Goal: Information Seeking & Learning: Learn about a topic

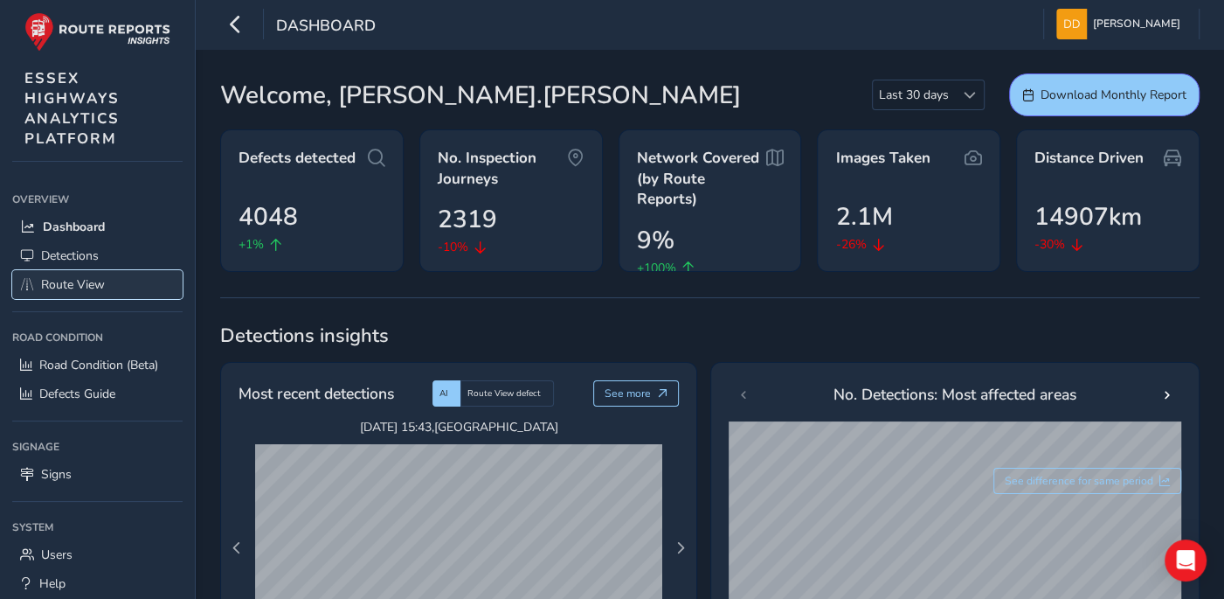
click at [94, 288] on span "Route View" at bounding box center [73, 284] width 64 height 17
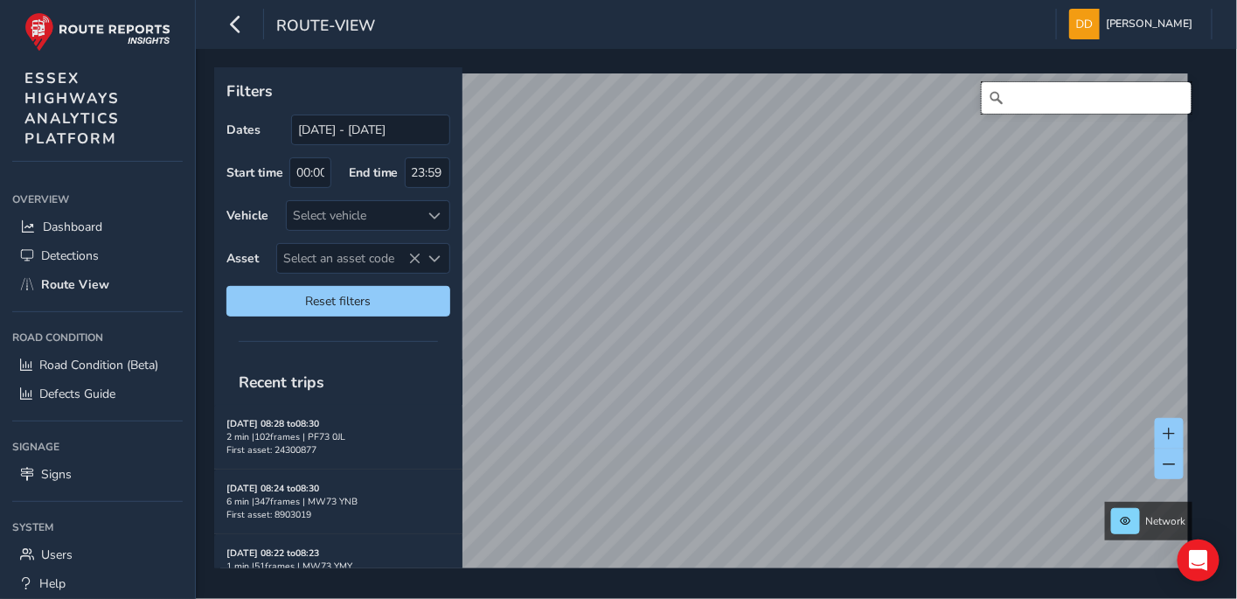
click at [1043, 98] on input "Search" at bounding box center [1087, 97] width 210 height 31
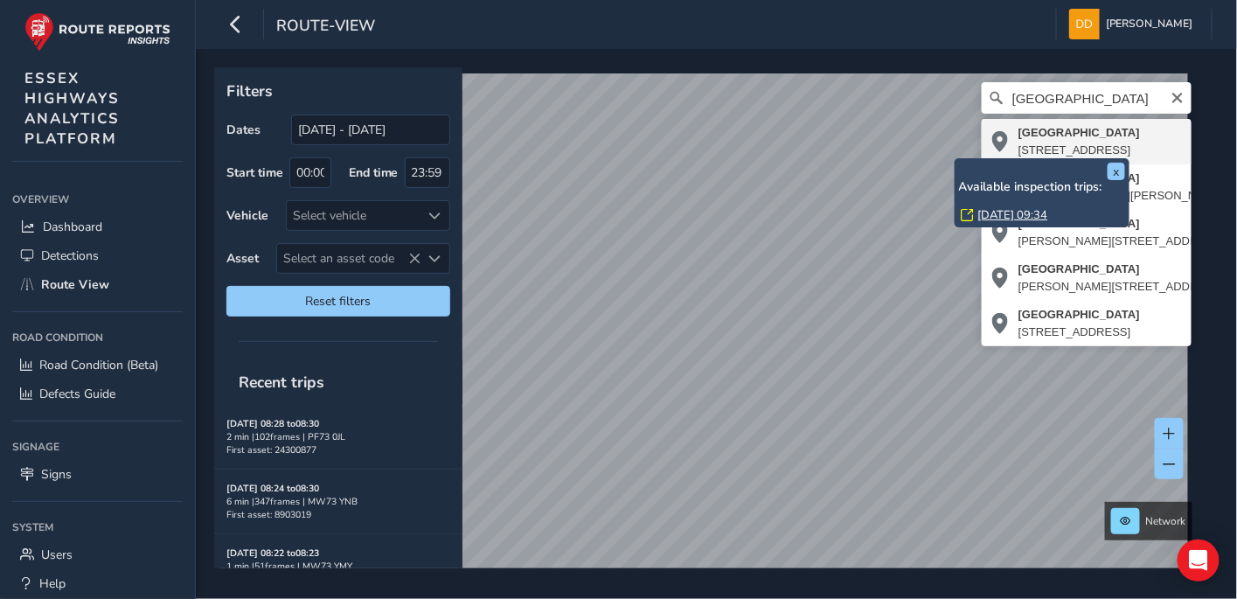
type input "[STREET_ADDRESS]"
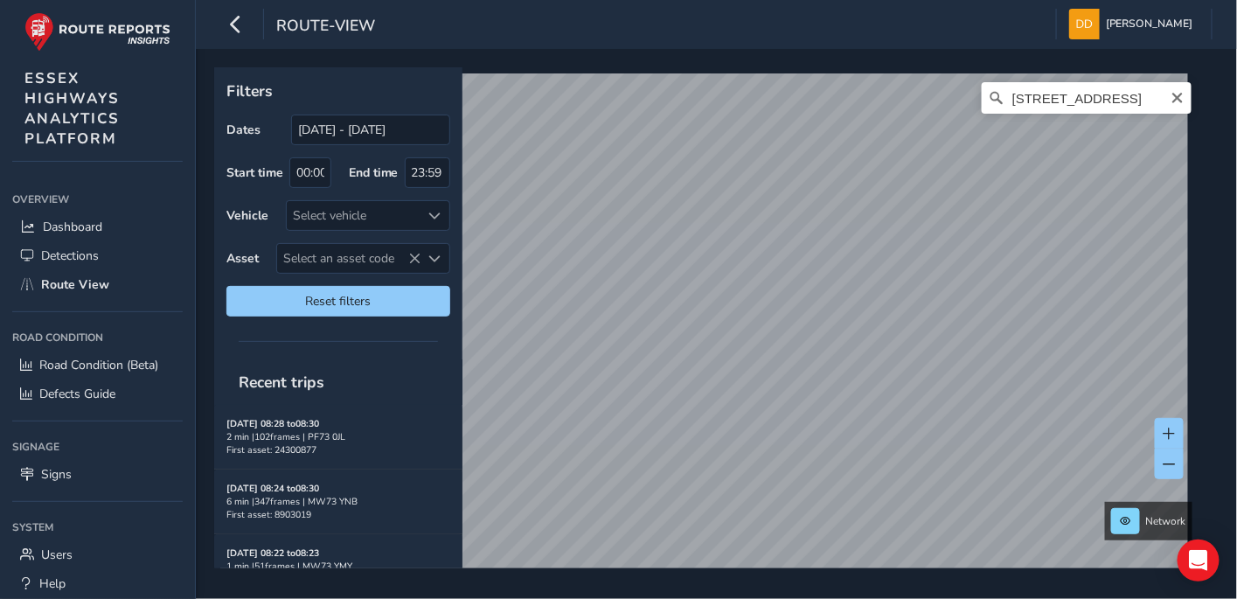
click at [855, 585] on html "route-view [PERSON_NAME] Colour Scheme: Dark Dim Light Logout Filters Dates [DA…" at bounding box center [618, 299] width 1237 height 599
click at [1208, 585] on div "Filters Dates [DATE] - [DATE] Start time 00:00 End time 23:59 Vehicle Select ve…" at bounding box center [716, 324] width 1041 height 550
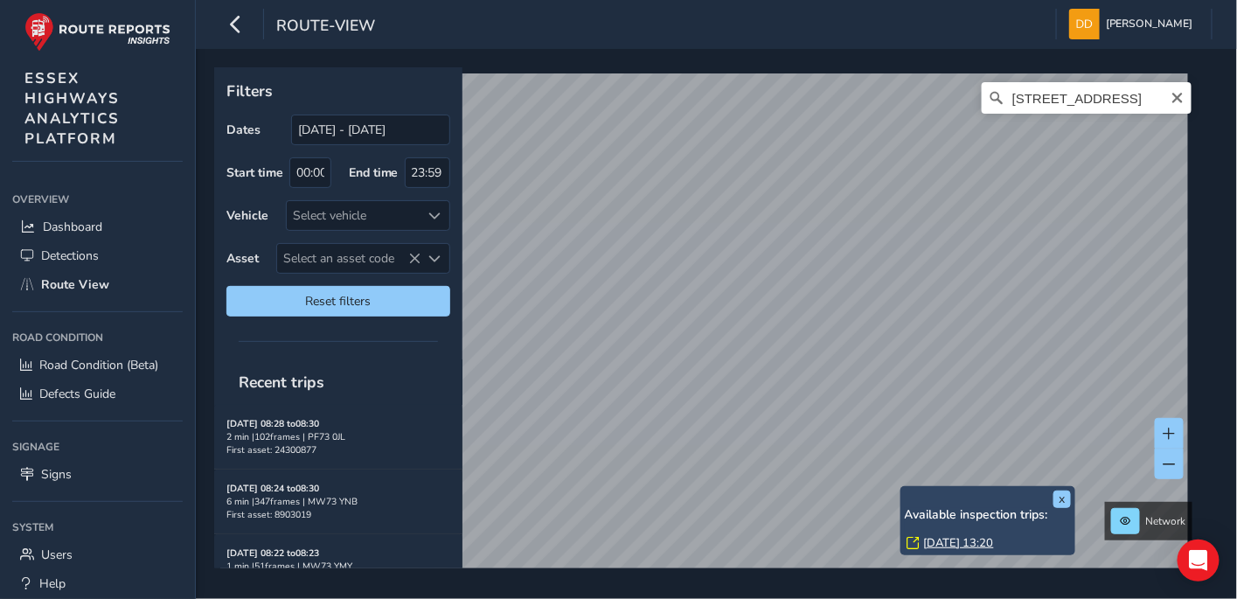
click at [900, 488] on div "x Available inspection trips: [GEOGRAPHIC_DATA][DATE] 13:20" at bounding box center [987, 520] width 175 height 69
click at [903, 489] on div "x Available inspection trips: [GEOGRAPHIC_DATA][DATE] 13:20" at bounding box center [987, 520] width 175 height 69
click at [940, 539] on link "[DATE] 13:20" at bounding box center [959, 543] width 70 height 16
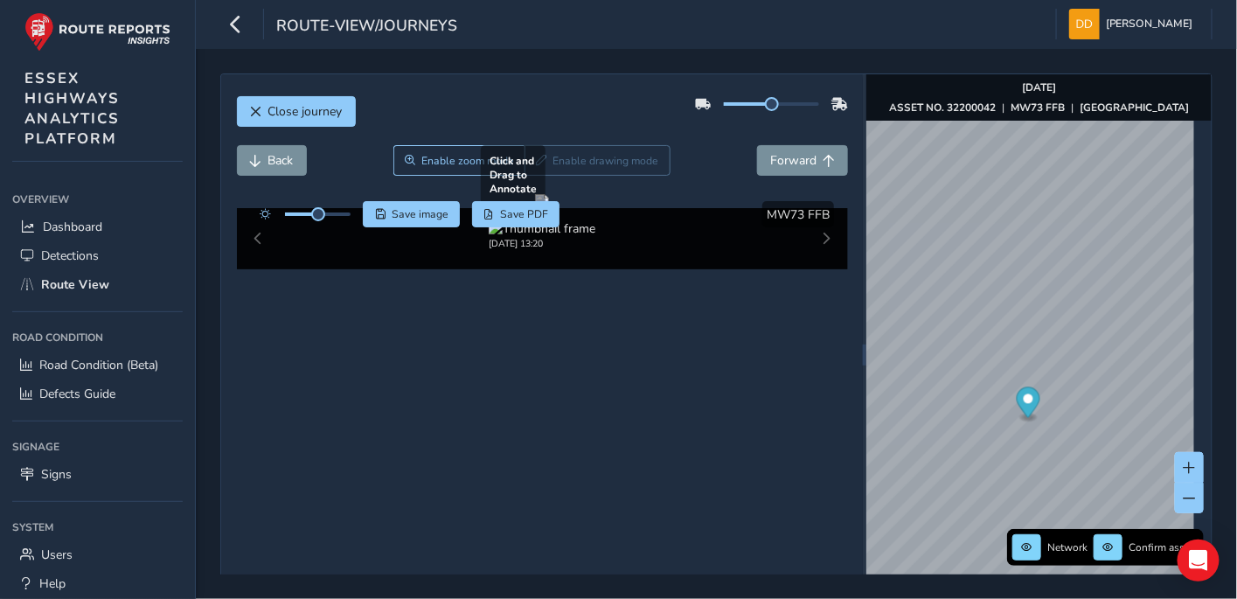
scroll to position [67, 0]
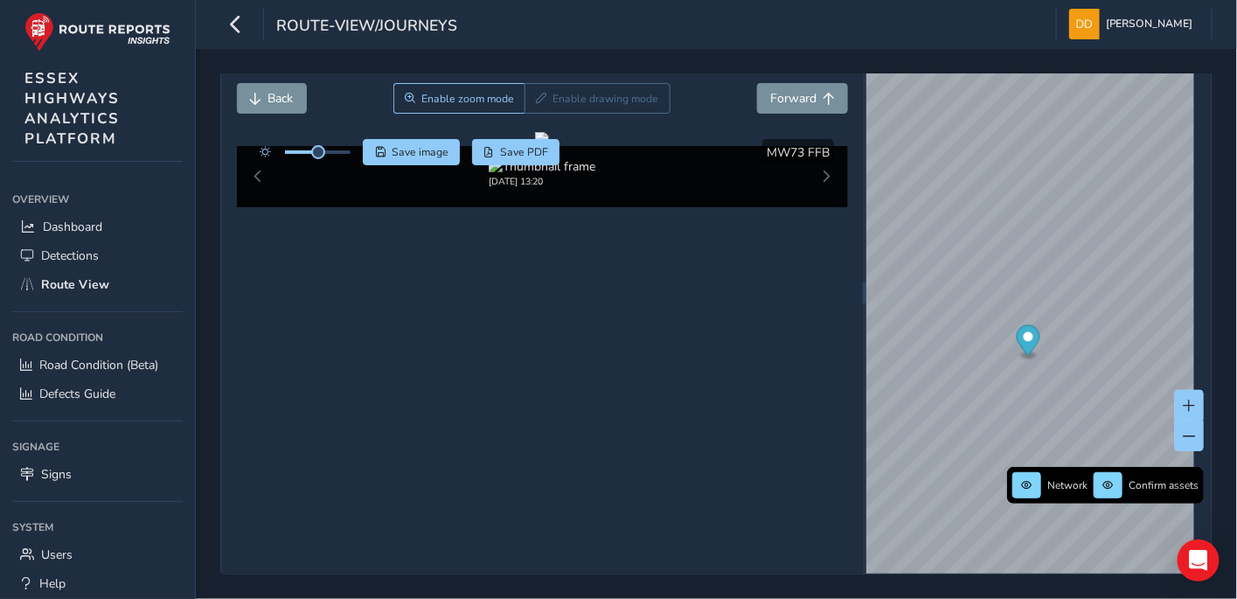
click at [815, 207] on div "[DATE] 13:20" at bounding box center [542, 176] width 611 height 61
click at [820, 207] on div "[DATE] 13:20" at bounding box center [542, 176] width 611 height 61
click at [816, 207] on div "[DATE] 13:20" at bounding box center [542, 176] width 611 height 61
click at [815, 207] on div "[DATE] 13:20" at bounding box center [542, 176] width 611 height 61
click at [819, 207] on div "[DATE] 13:20" at bounding box center [542, 176] width 611 height 61
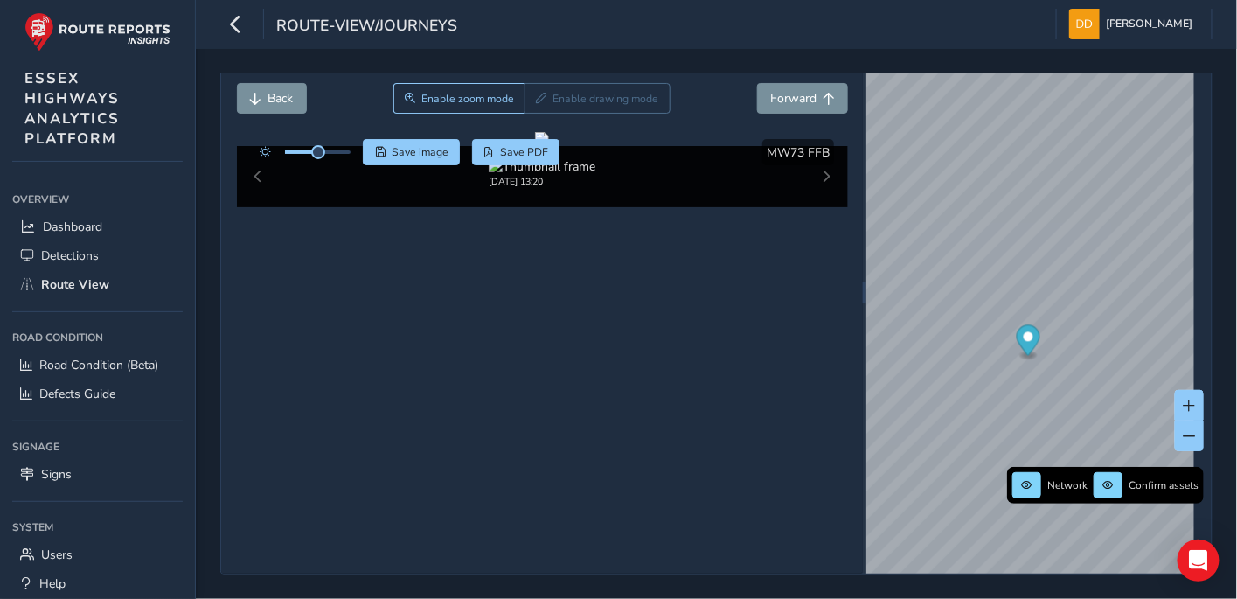
click at [260, 207] on div "[DATE] 13:20" at bounding box center [542, 176] width 611 height 61
click at [793, 93] on span "Forward" at bounding box center [793, 98] width 46 height 17
click at [785, 94] on span "Forward" at bounding box center [793, 98] width 46 height 17
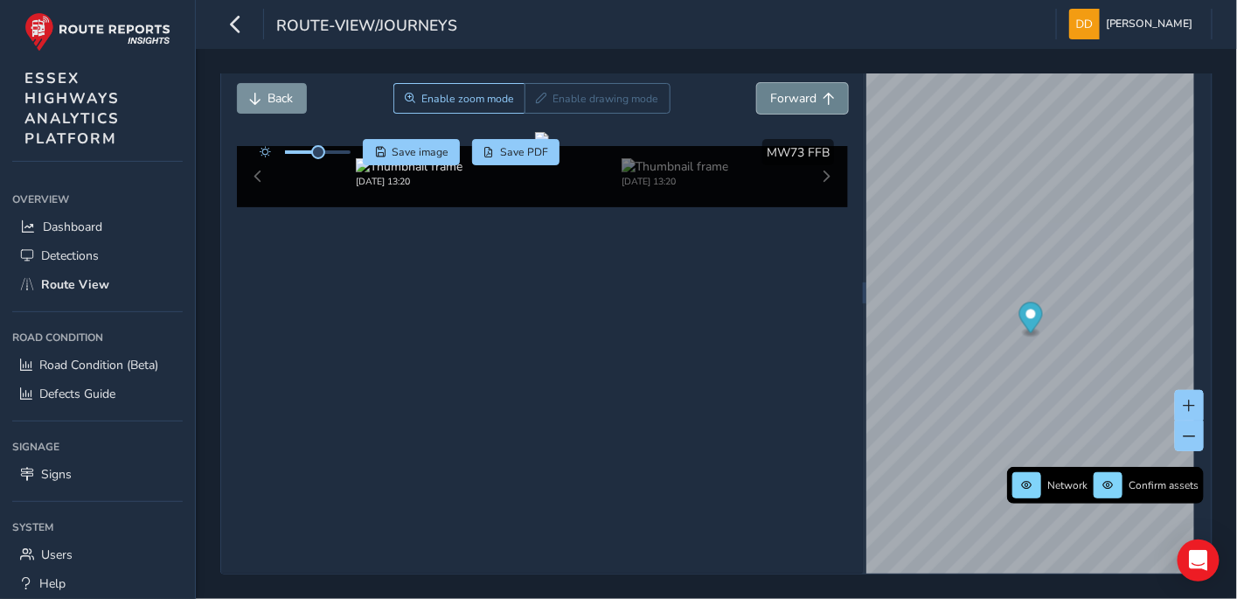
click at [785, 94] on span "Forward" at bounding box center [793, 98] width 46 height 17
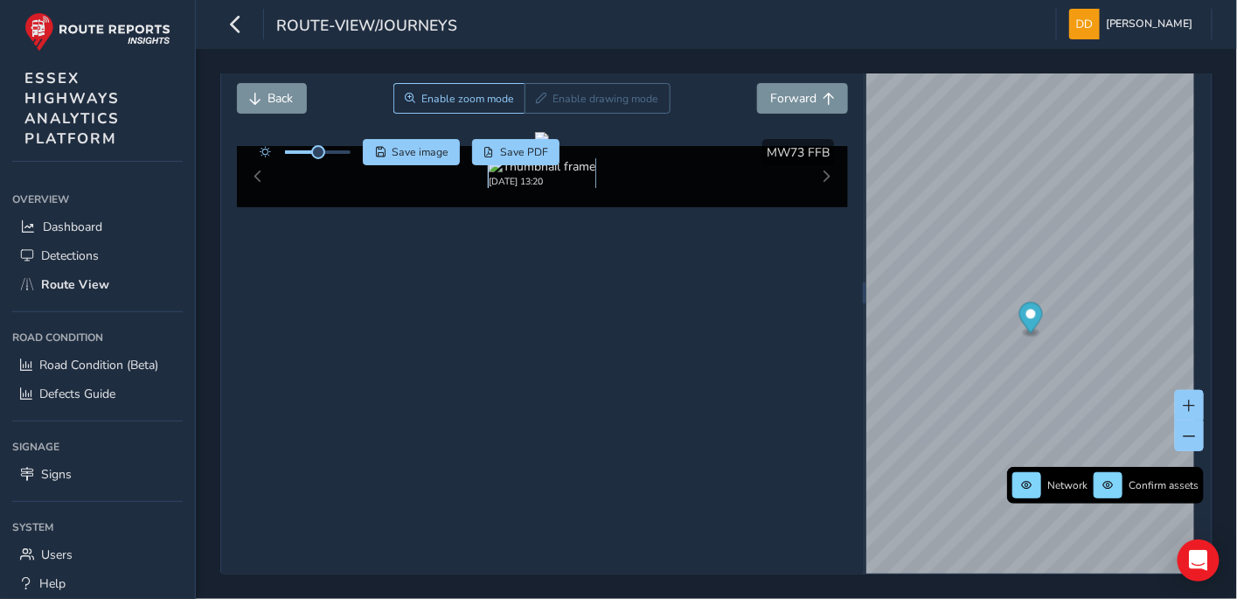
click at [519, 188] on div "[DATE] 13:20" at bounding box center [542, 181] width 107 height 13
click at [1035, 360] on div "x" at bounding box center [1119, 378] width 175 height 38
click at [815, 207] on div "[DATE] 13:20" at bounding box center [542, 176] width 611 height 61
click at [976, 195] on div "x" at bounding box center [1060, 214] width 175 height 38
click at [793, 90] on span "Forward" at bounding box center [793, 98] width 46 height 17
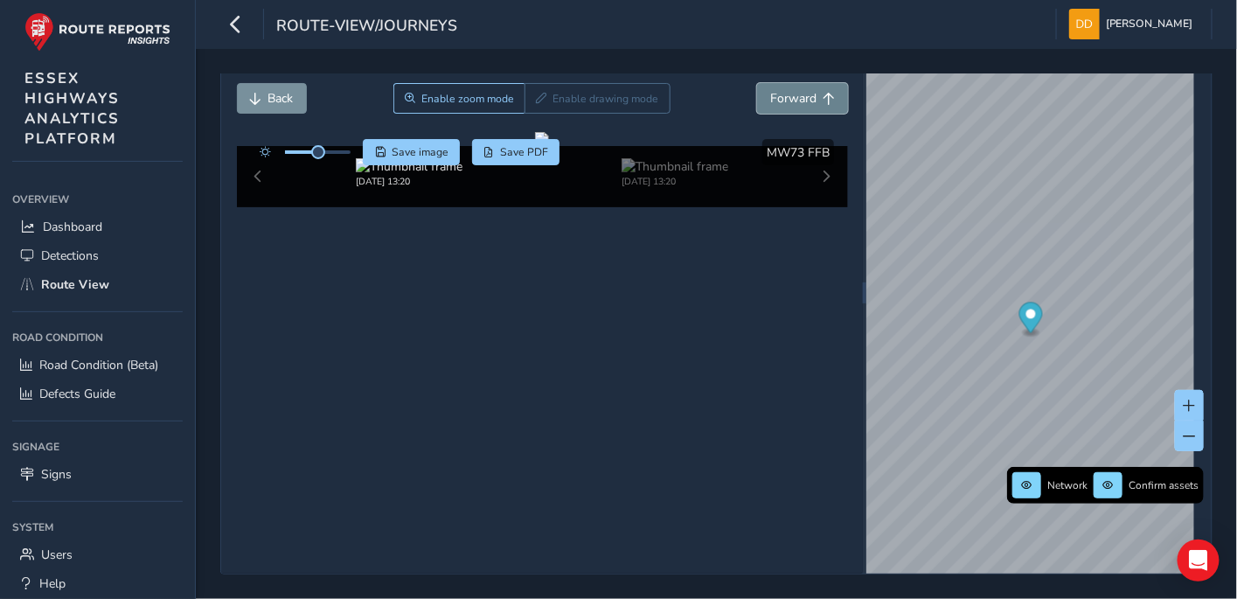
click at [793, 90] on span "Forward" at bounding box center [793, 98] width 46 height 17
click at [784, 90] on span "Forward" at bounding box center [793, 98] width 46 height 17
click at [785, 90] on span "Forward" at bounding box center [793, 98] width 46 height 17
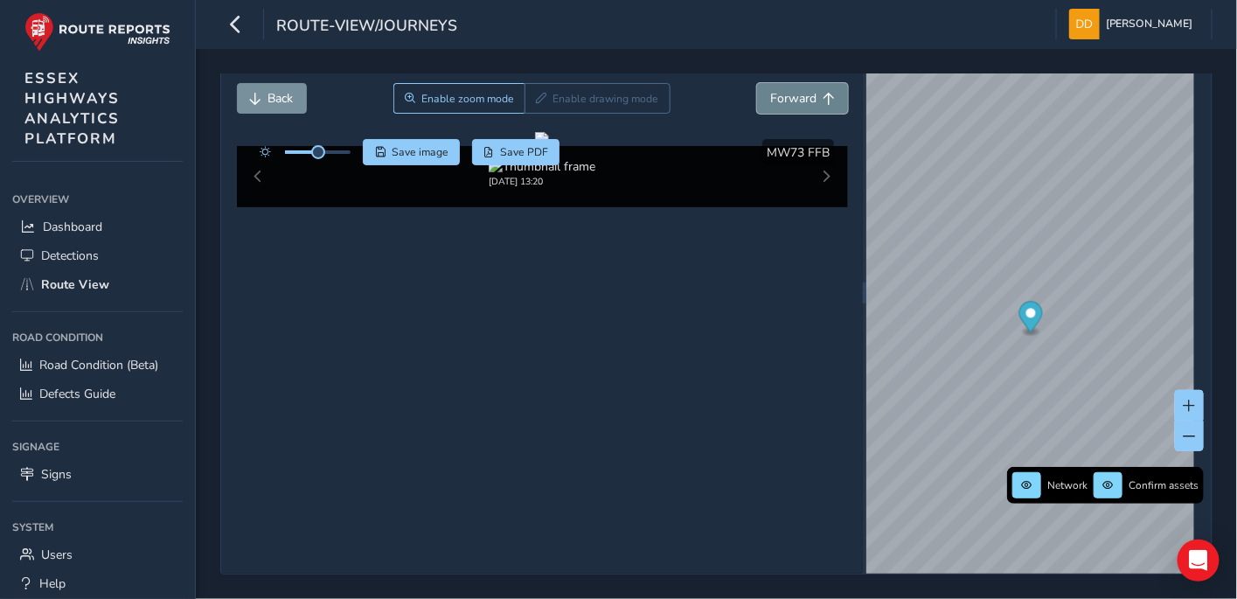
click at [793, 97] on span "Forward" at bounding box center [793, 98] width 46 height 17
click at [786, 93] on span "Forward" at bounding box center [793, 98] width 46 height 17
click at [790, 94] on span "Forward" at bounding box center [793, 98] width 46 height 17
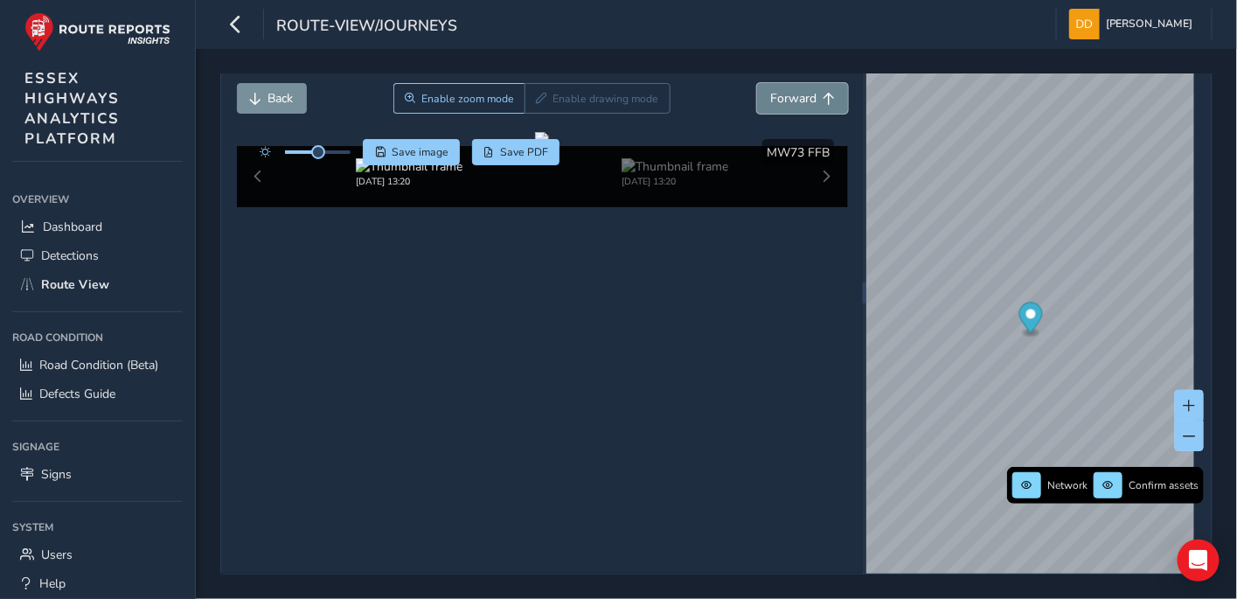
click at [788, 94] on span "Forward" at bounding box center [793, 98] width 46 height 17
click at [781, 99] on span "Forward" at bounding box center [793, 98] width 46 height 17
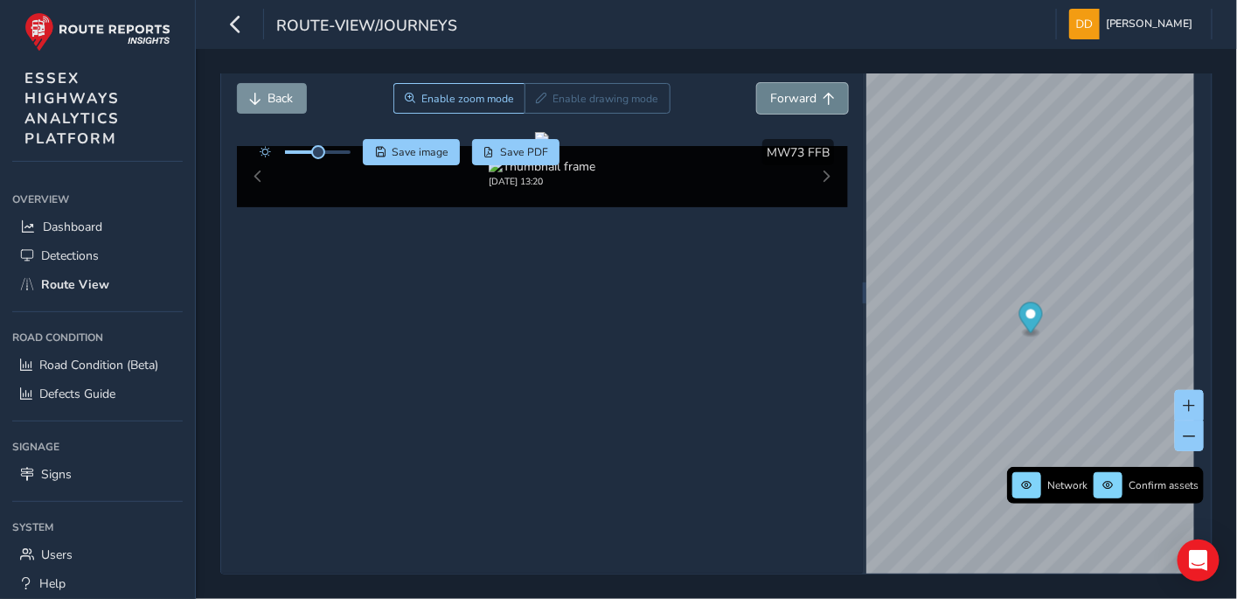
click at [793, 93] on span "Forward" at bounding box center [793, 98] width 46 height 17
click at [793, 92] on span "Forward" at bounding box center [793, 98] width 46 height 17
click at [1021, 329] on div "x" at bounding box center [1107, 348] width 175 height 38
click at [1023, 328] on ellipse "Map marker" at bounding box center [1031, 332] width 17 height 9
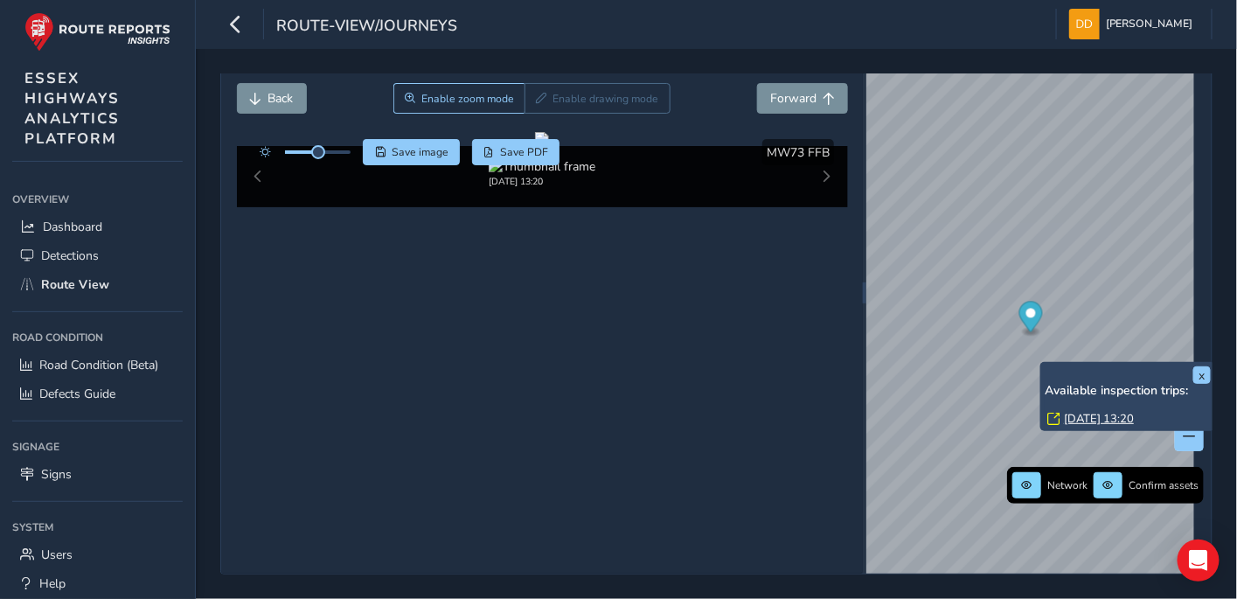
click at [1107, 412] on link "[DATE] 13:20" at bounding box center [1099, 419] width 70 height 16
click at [1096, 415] on link "[DATE] 13:20" at bounding box center [1099, 419] width 70 height 16
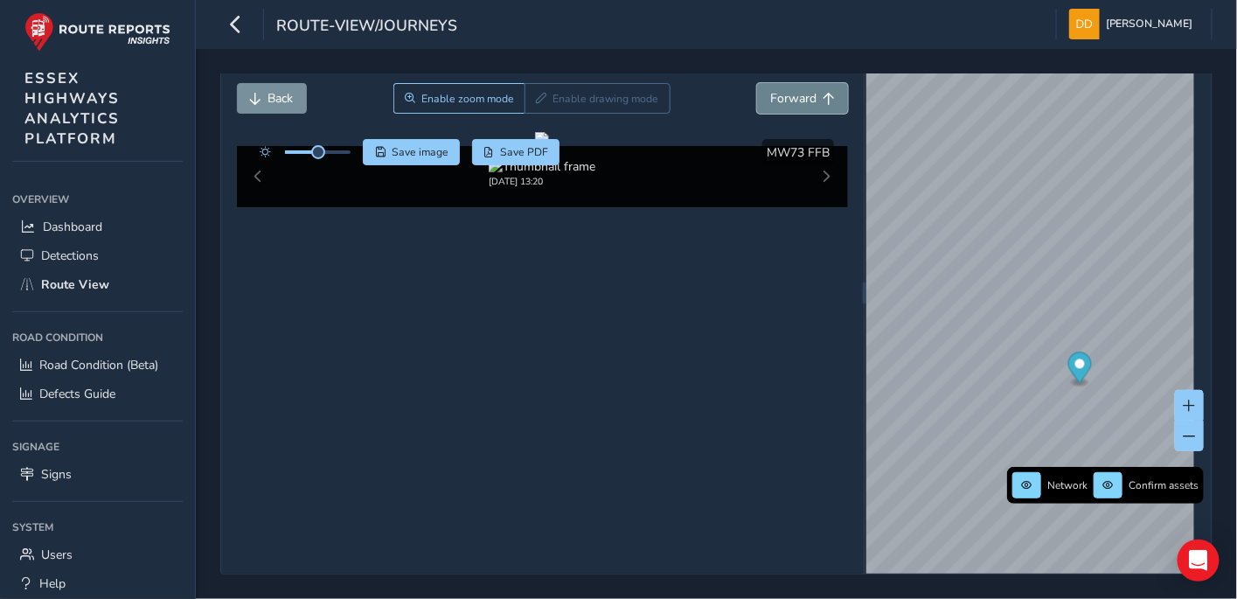
click at [822, 98] on span "Forward" at bounding box center [828, 99] width 12 height 12
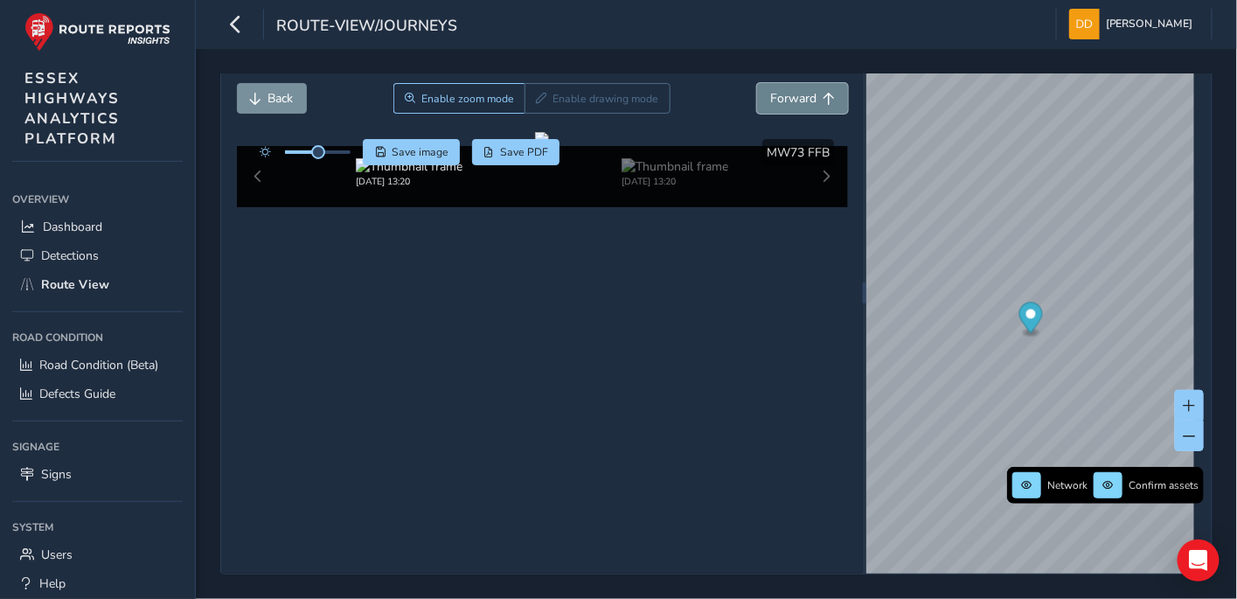
click at [822, 98] on span "Forward" at bounding box center [828, 99] width 12 height 12
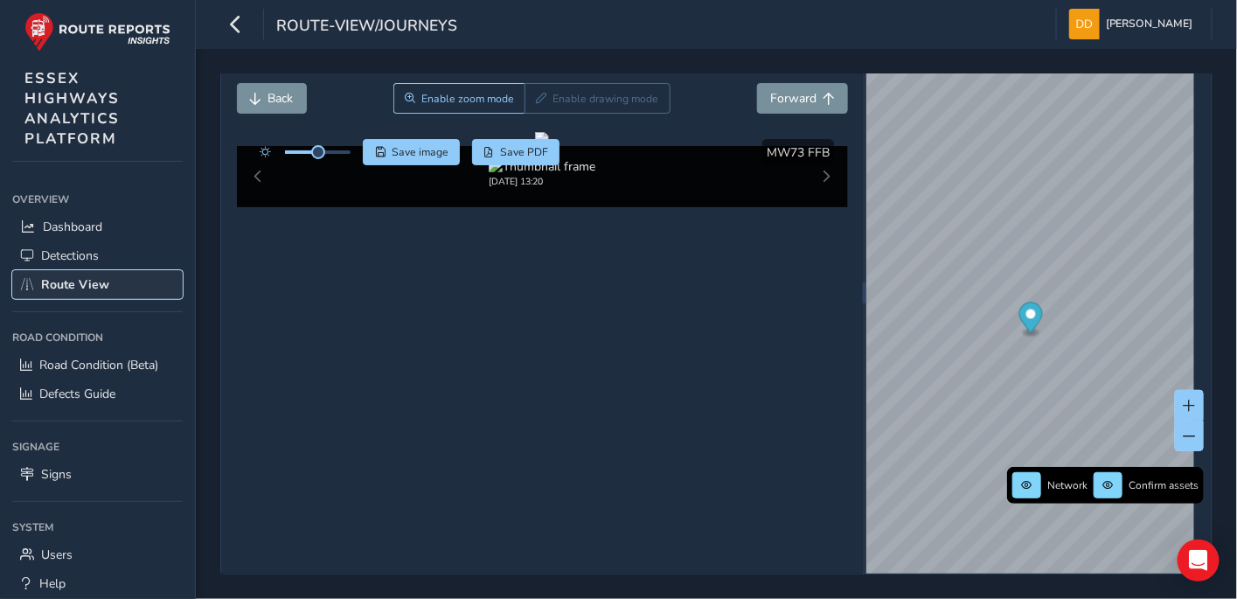
click at [81, 283] on span "Route View" at bounding box center [75, 284] width 68 height 17
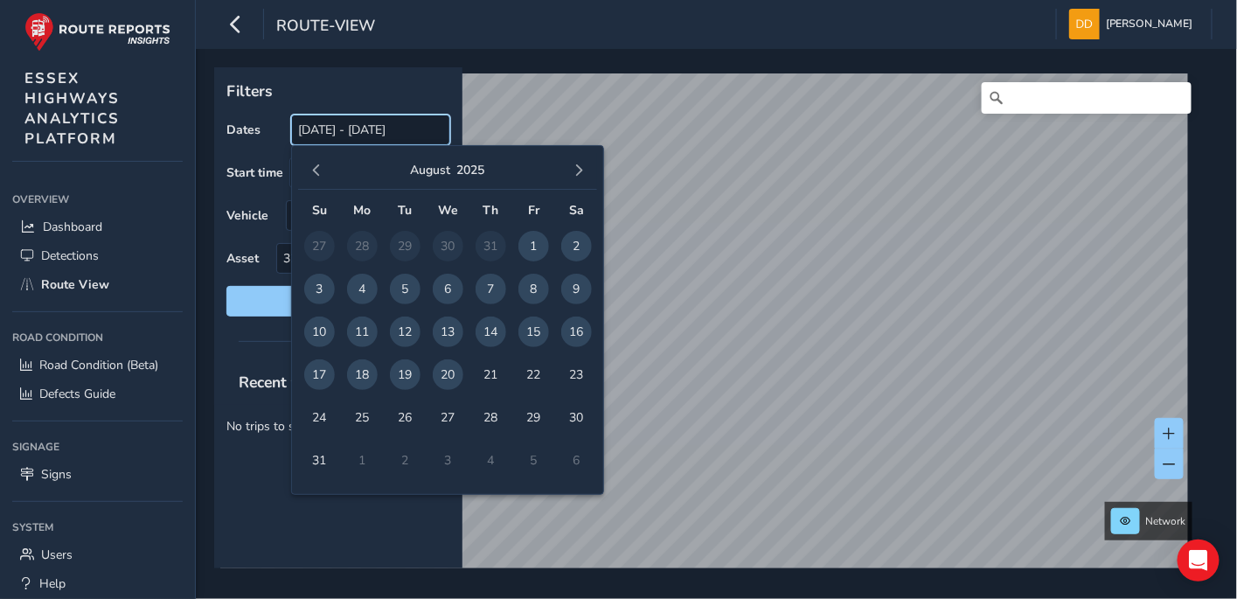
click at [328, 127] on input "[DATE] - [DATE]" at bounding box center [370, 129] width 159 height 31
click at [314, 170] on span "button" at bounding box center [316, 170] width 12 height 12
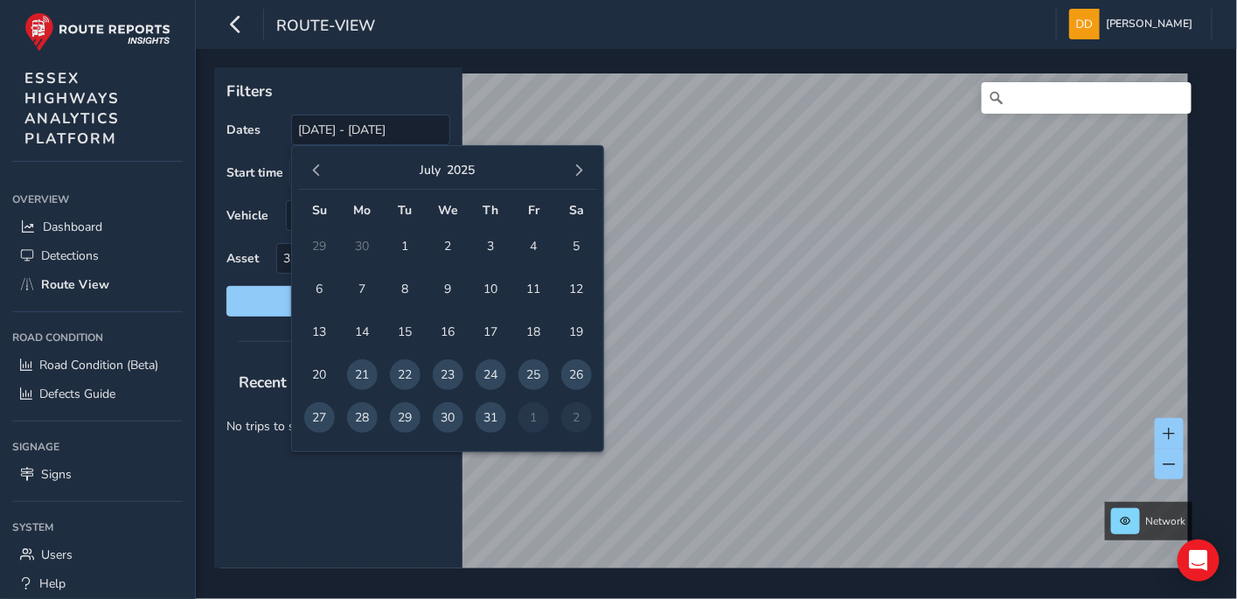
click at [314, 170] on span "button" at bounding box center [316, 170] width 12 height 12
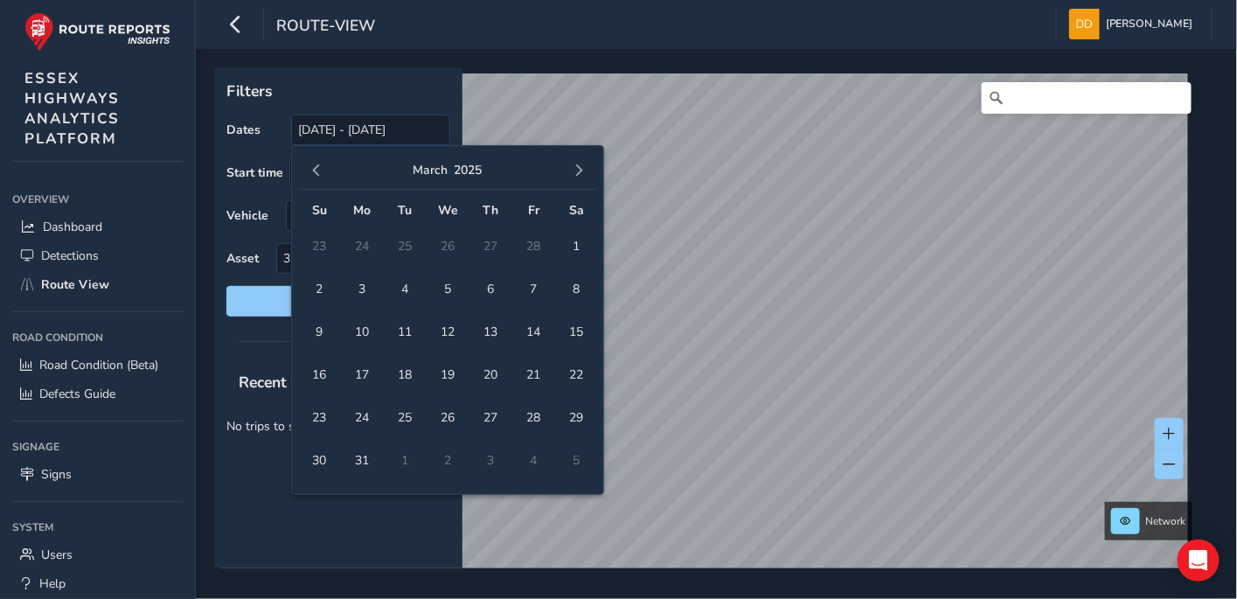
click at [314, 170] on span "button" at bounding box center [316, 170] width 12 height 12
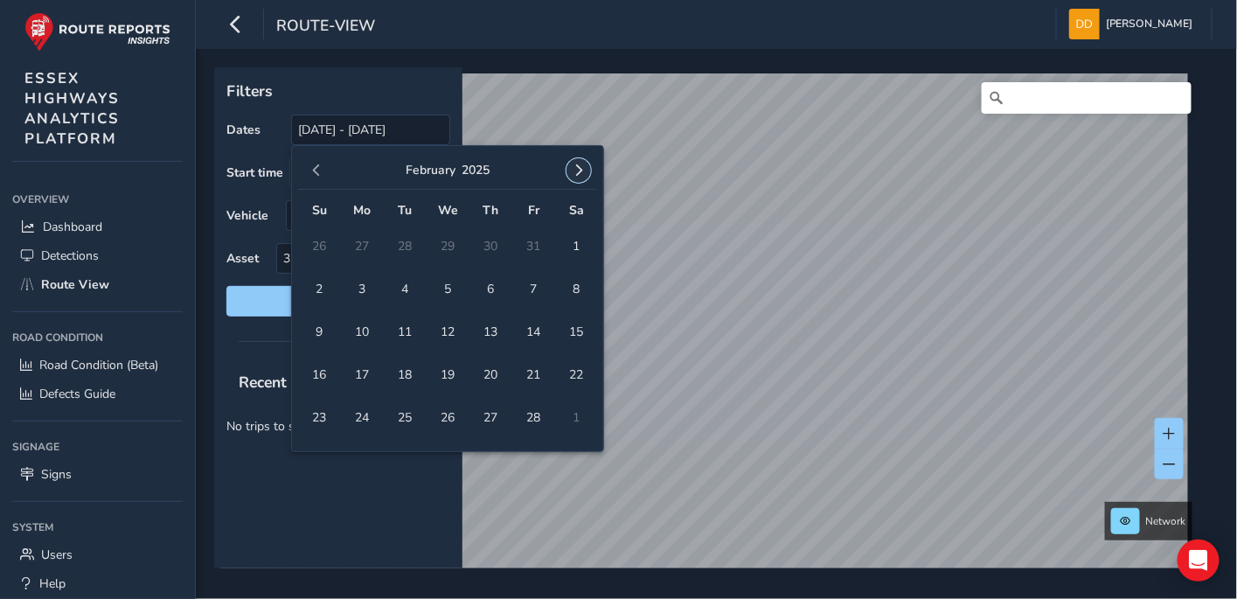
click at [582, 170] on span "button" at bounding box center [578, 170] width 12 height 12
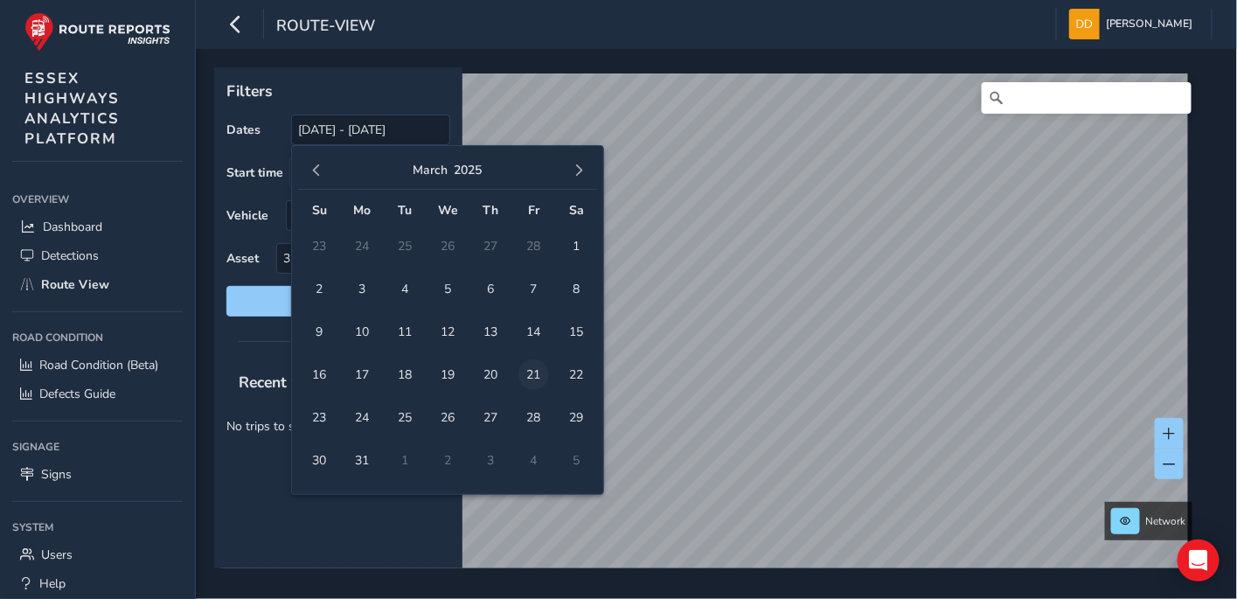
click at [536, 374] on span "21" at bounding box center [533, 374] width 31 height 31
click at [577, 177] on button "button" at bounding box center [578, 170] width 24 height 24
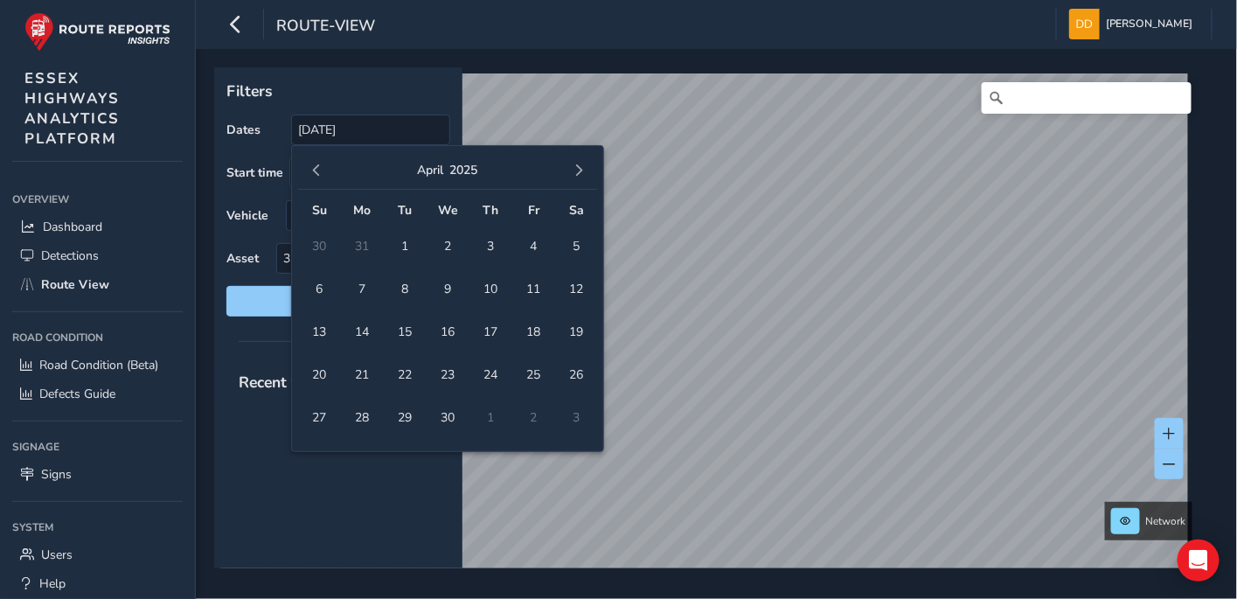
click at [577, 177] on button "button" at bounding box center [578, 170] width 24 height 24
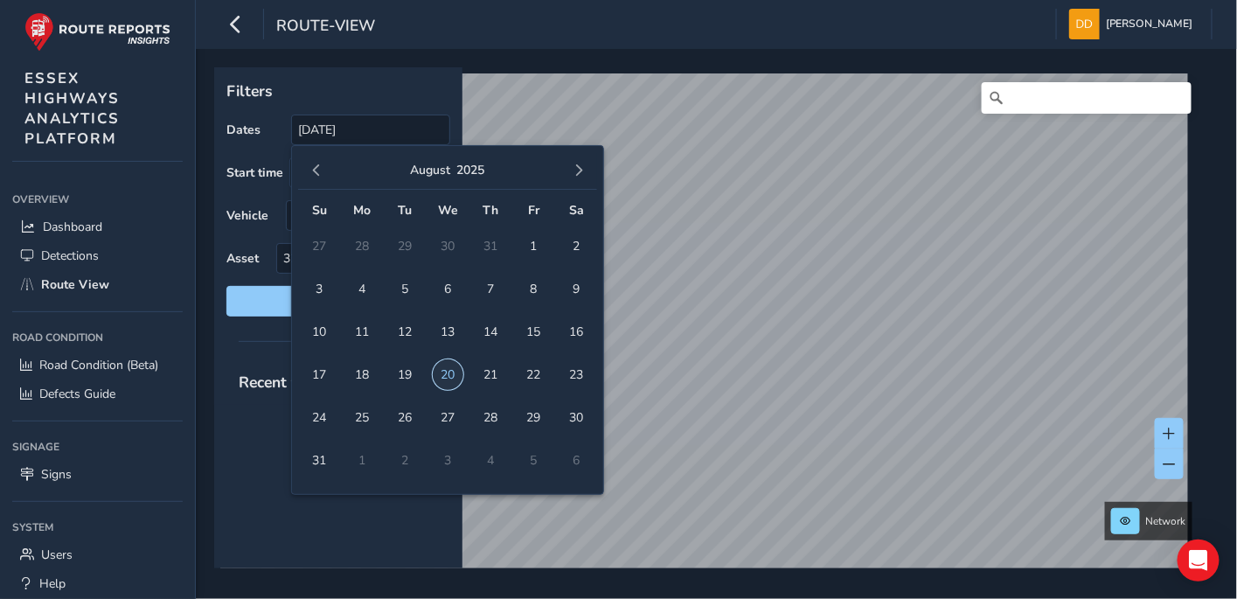
click at [451, 370] on span "20" at bounding box center [448, 374] width 31 height 31
type input "[DATE] - [DATE]"
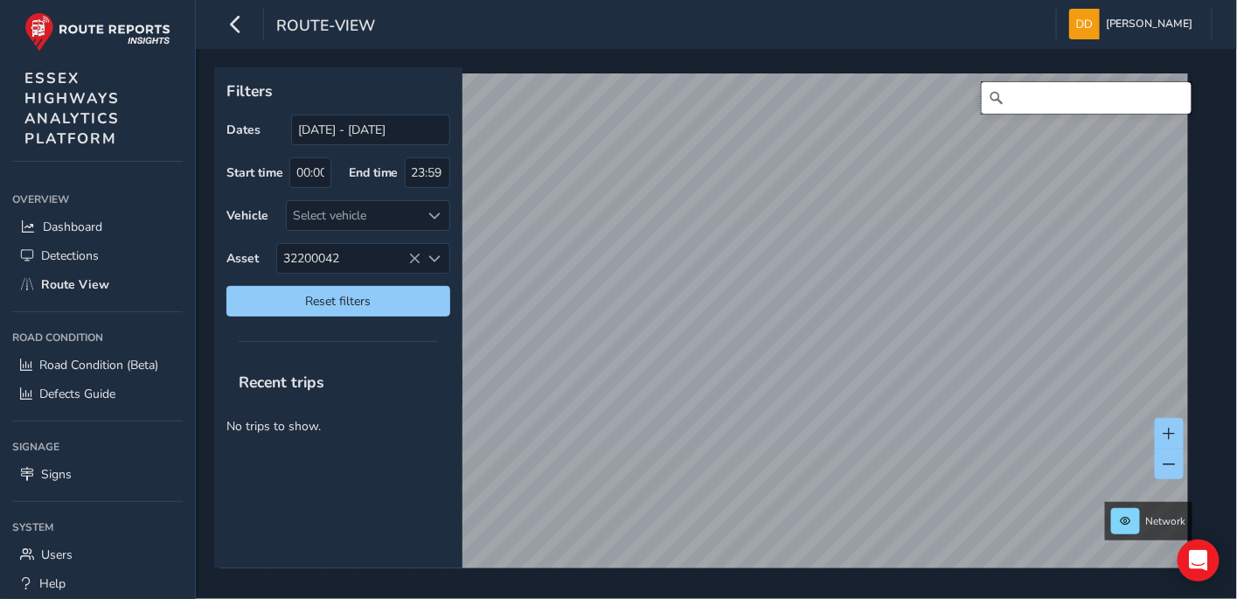
click at [1019, 96] on input "Search" at bounding box center [1087, 97] width 210 height 31
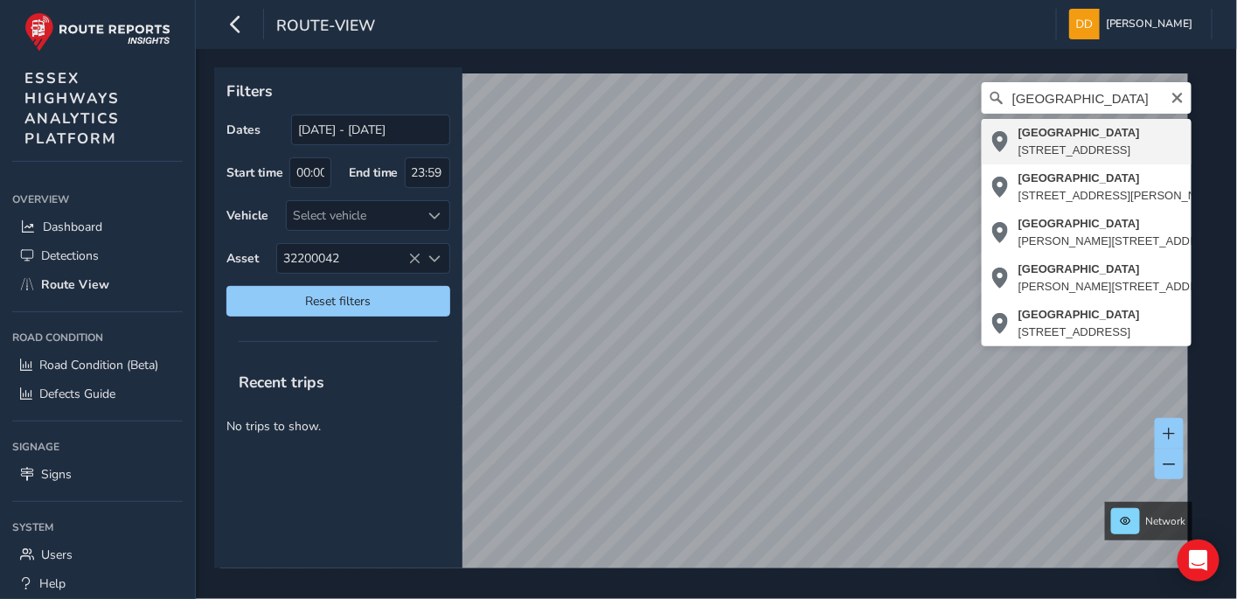
type input "[STREET_ADDRESS]"
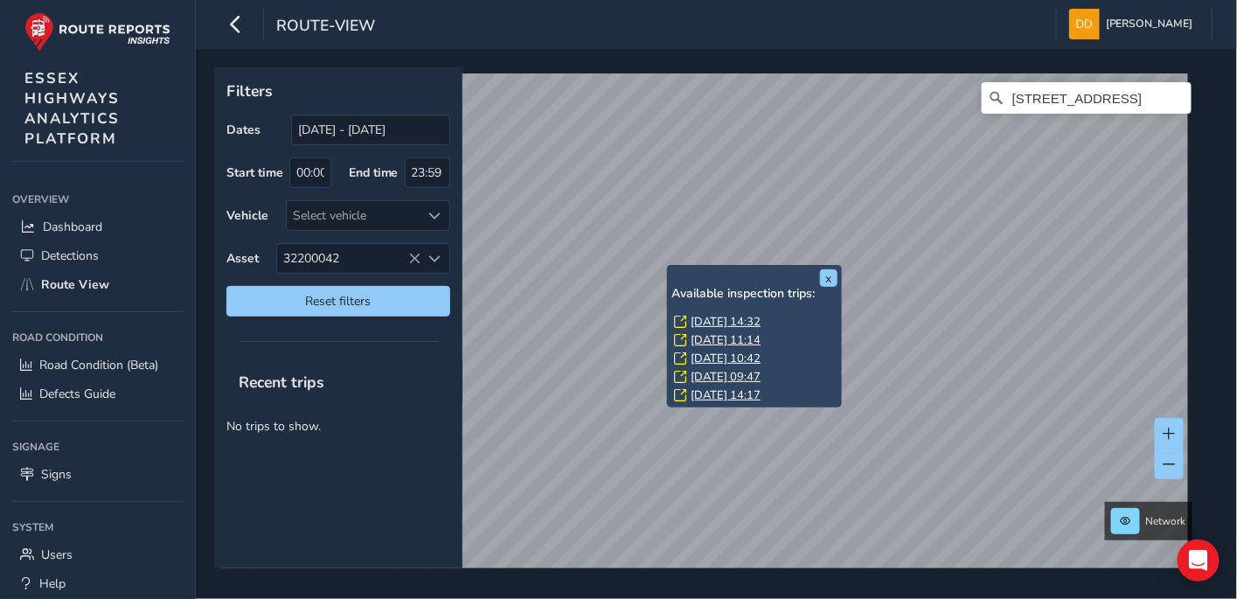
click at [668, 269] on div "x Available inspection trips: [GEOGRAPHIC_DATA][DATE] 14:32 [DATE] 11:14 [DATE]…" at bounding box center [754, 336] width 175 height 142
click at [670, 267] on div "x Available inspection trips: [GEOGRAPHIC_DATA][DATE] 14:32 [DATE] 11:14 [DATE]…" at bounding box center [754, 336] width 175 height 142
click at [733, 390] on link "[DATE] 14:17" at bounding box center [725, 395] width 70 height 16
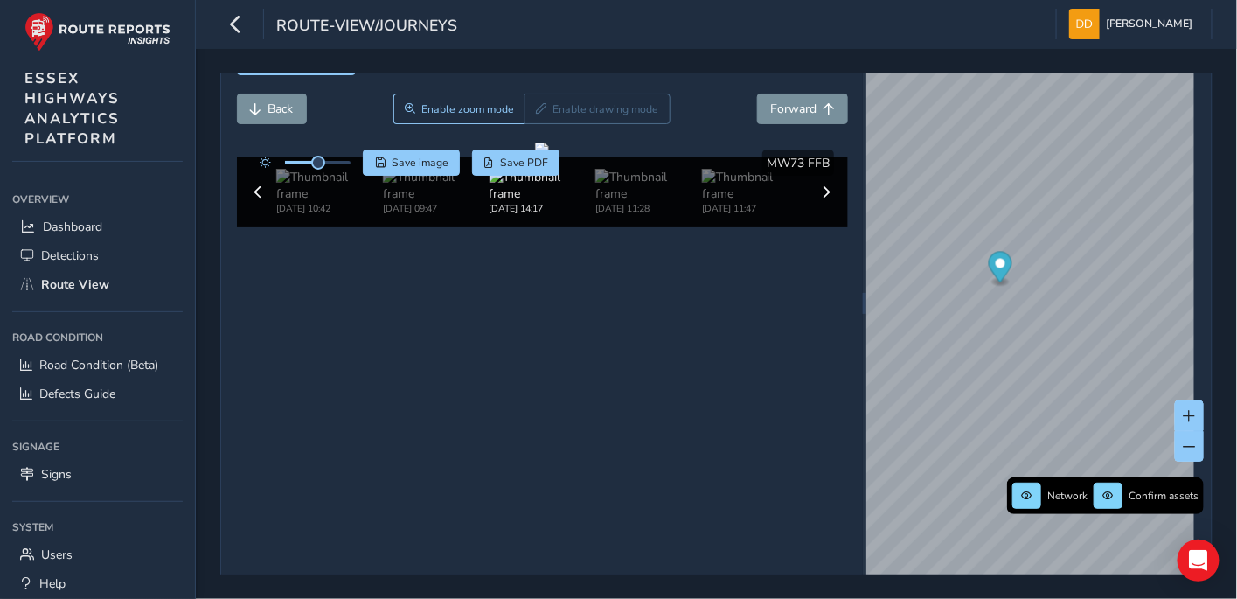
scroll to position [62, 0]
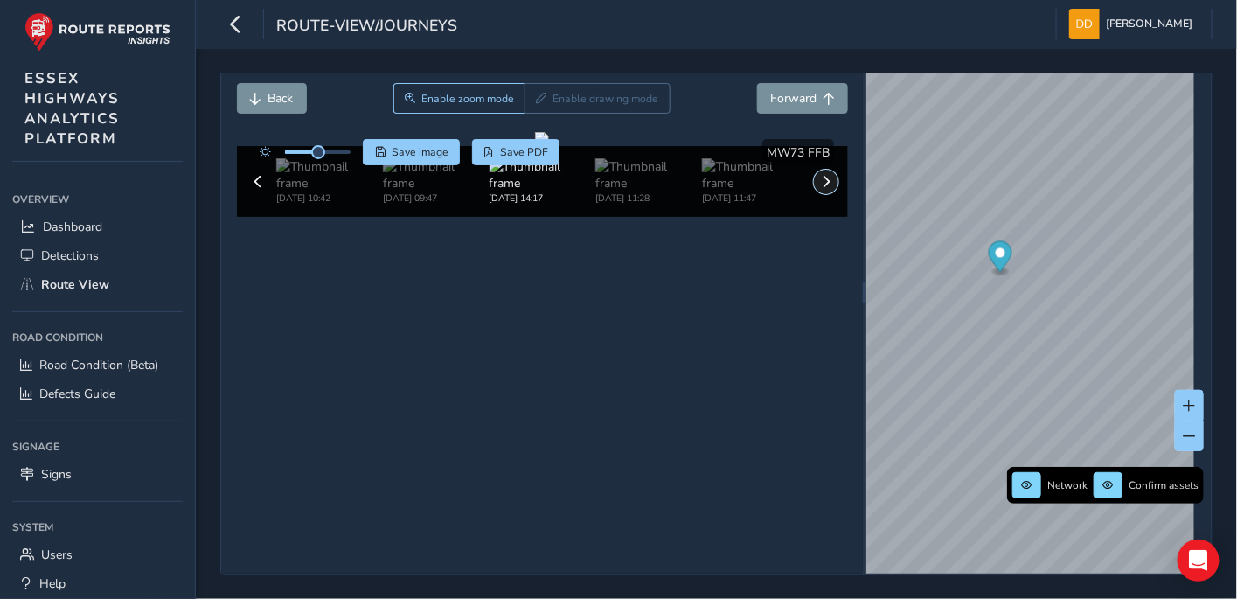
click at [822, 188] on span at bounding box center [826, 182] width 12 height 12
click at [820, 188] on span at bounding box center [826, 182] width 12 height 12
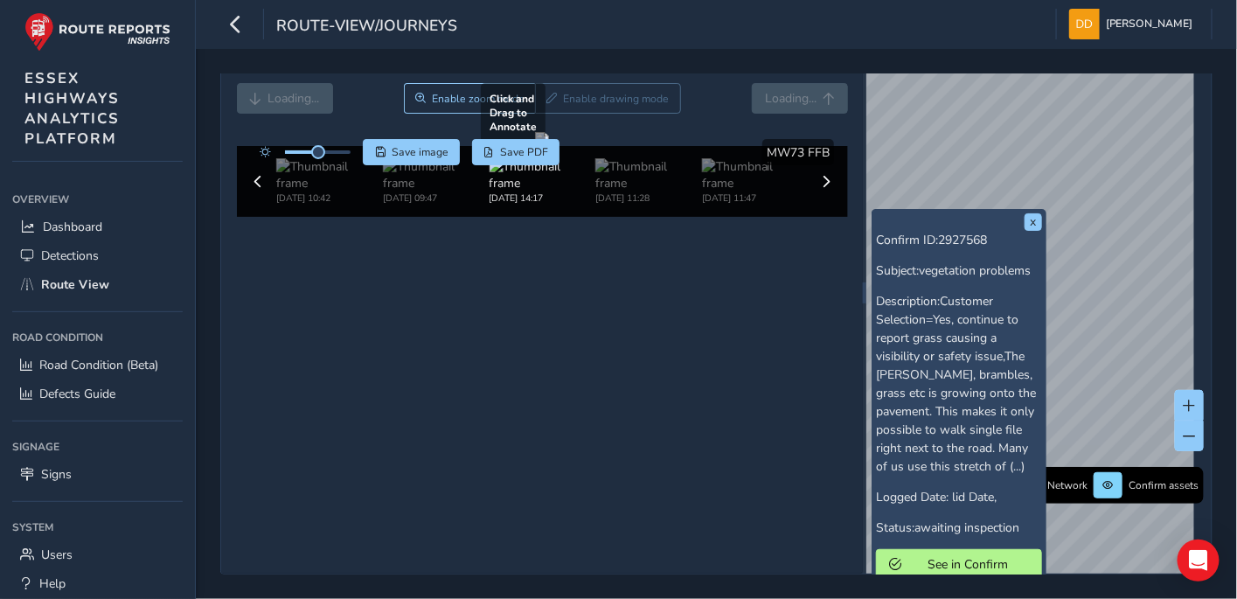
click at [549, 146] on div at bounding box center [542, 139] width 14 height 14
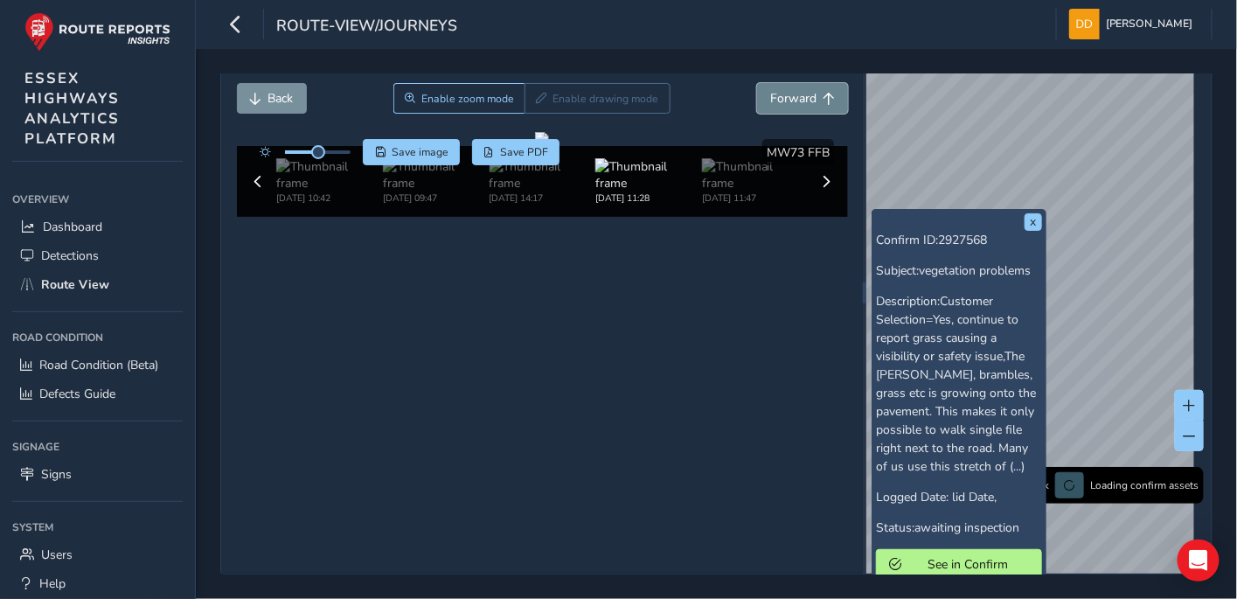
click at [801, 100] on span "Forward" at bounding box center [793, 98] width 46 height 17
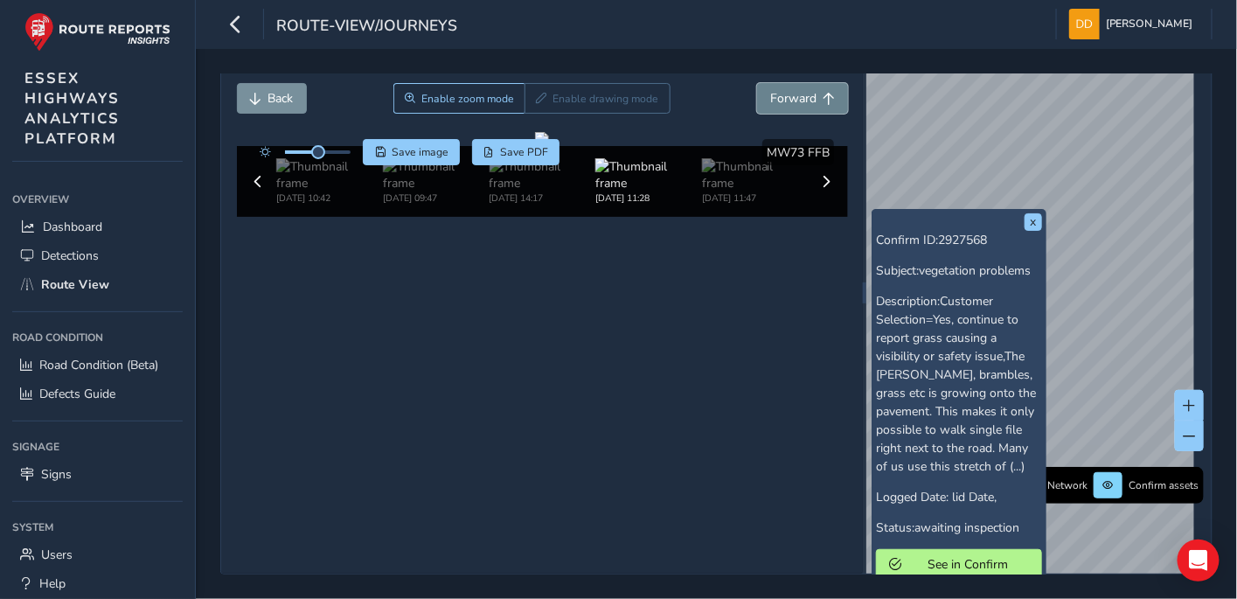
click at [801, 100] on span "Forward" at bounding box center [793, 98] width 46 height 17
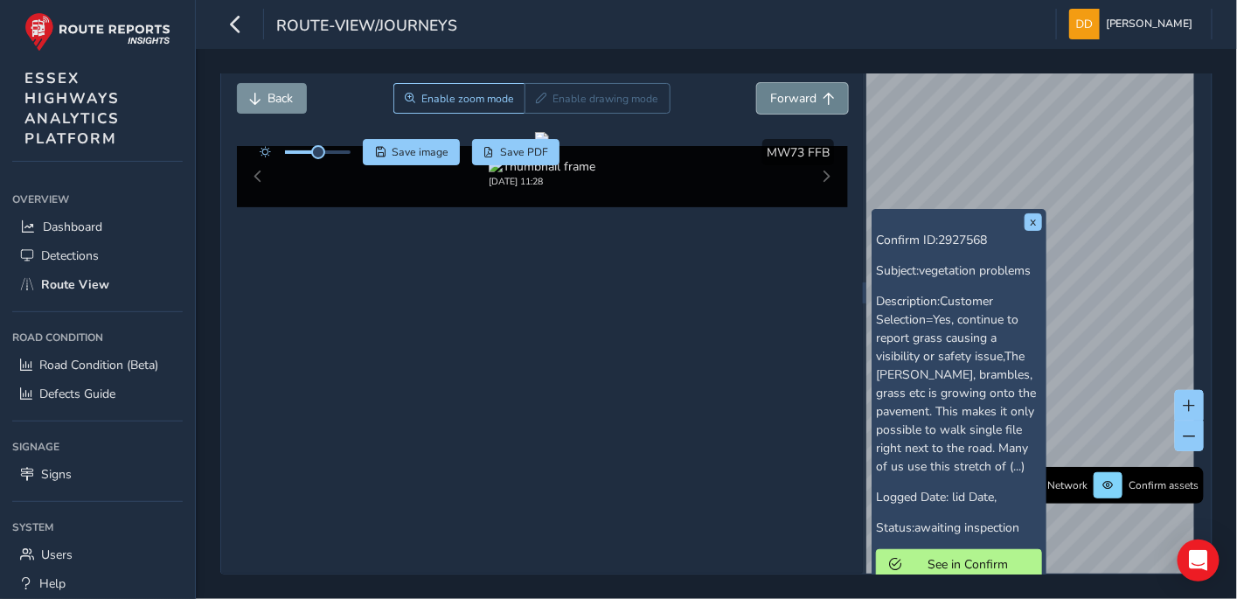
click at [801, 100] on span "Forward" at bounding box center [793, 98] width 46 height 17
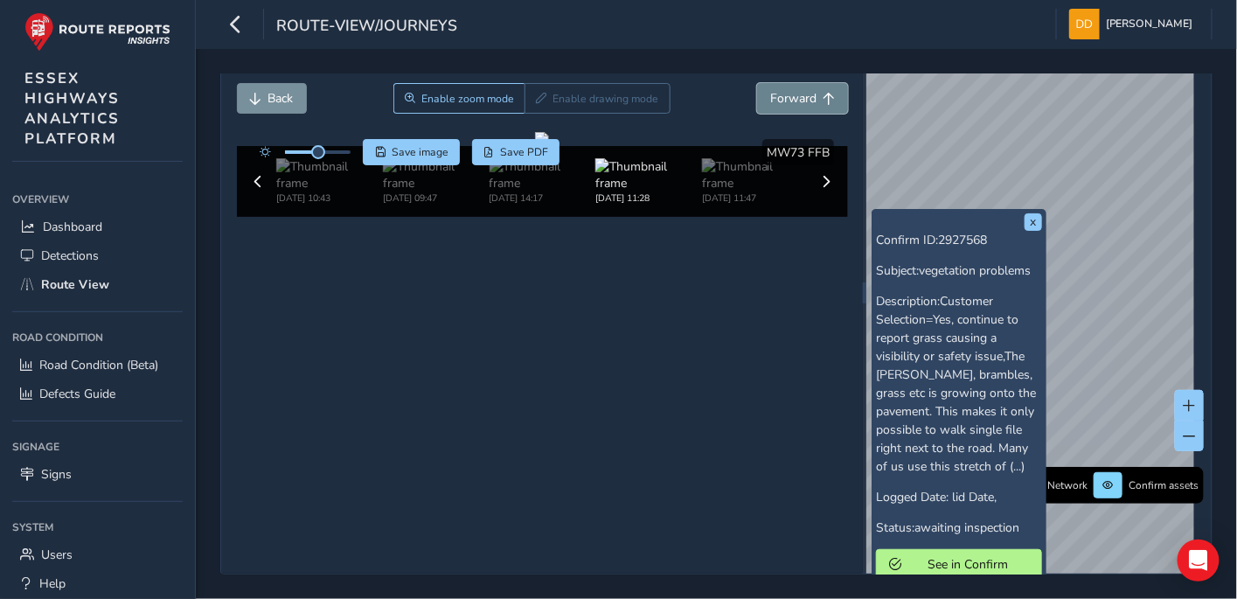
click at [801, 100] on span "Forward" at bounding box center [793, 98] width 46 height 17
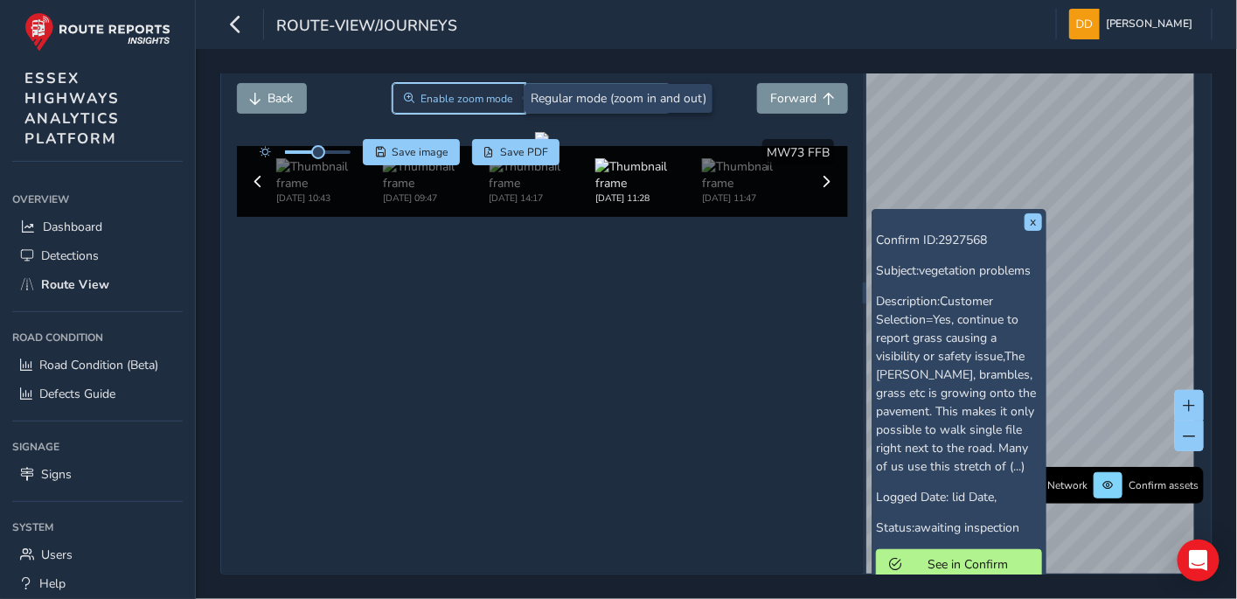
click at [434, 101] on span "Enable zoom mode" at bounding box center [466, 99] width 93 height 14
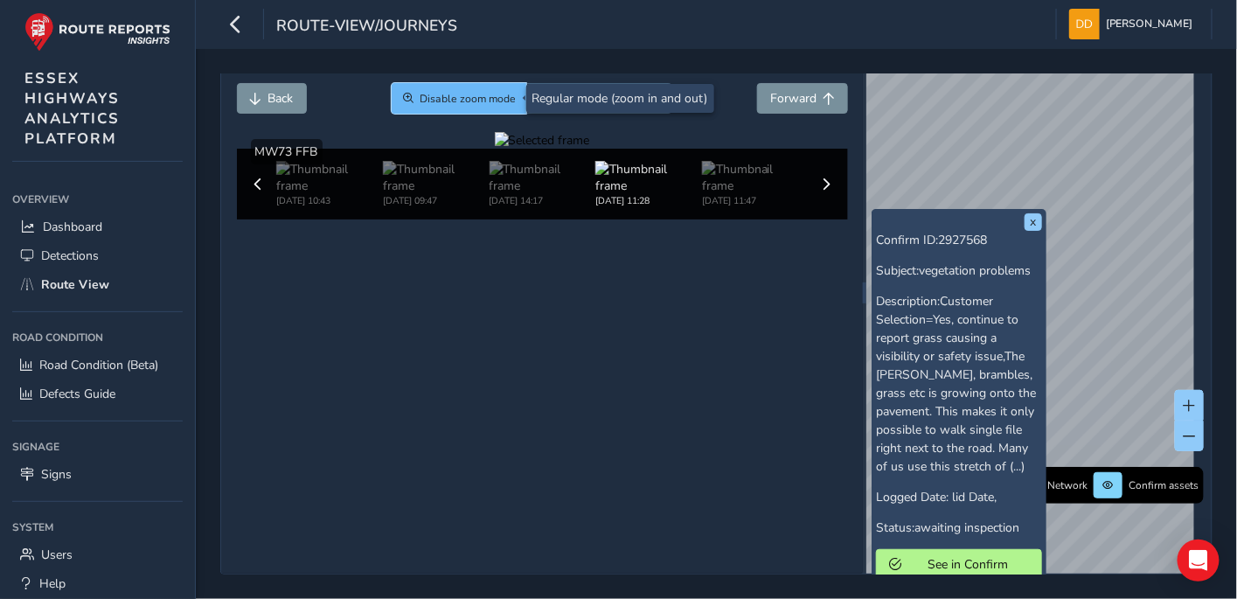
click at [438, 100] on span "Disable zoom mode" at bounding box center [468, 99] width 96 height 14
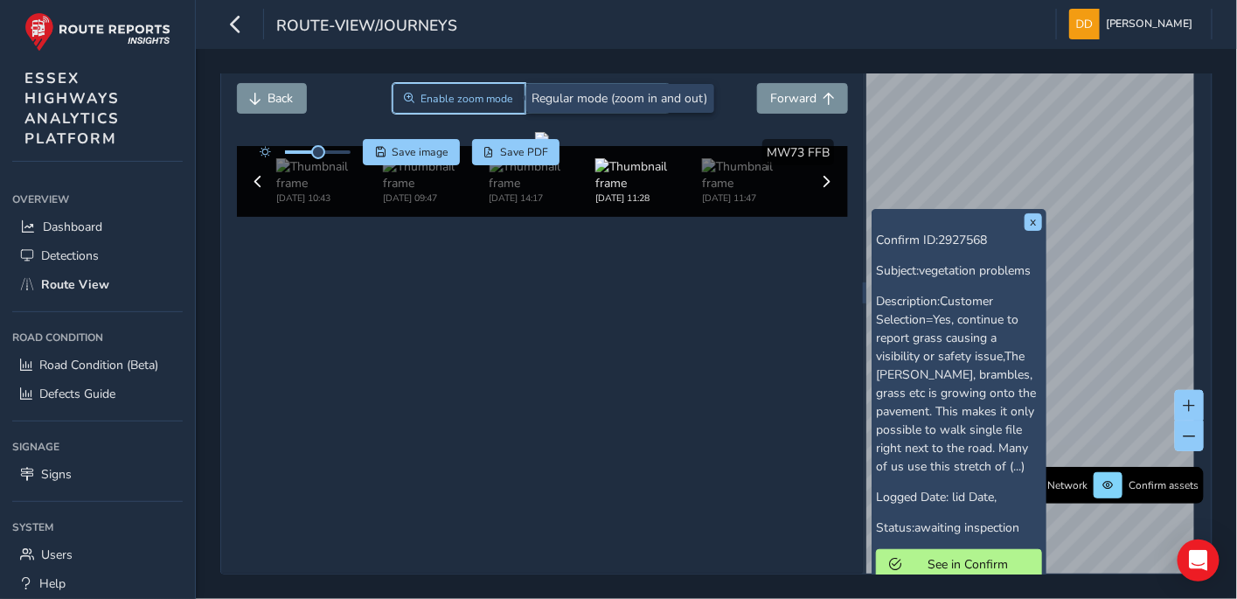
click at [438, 100] on span "Enable zoom mode" at bounding box center [466, 99] width 93 height 14
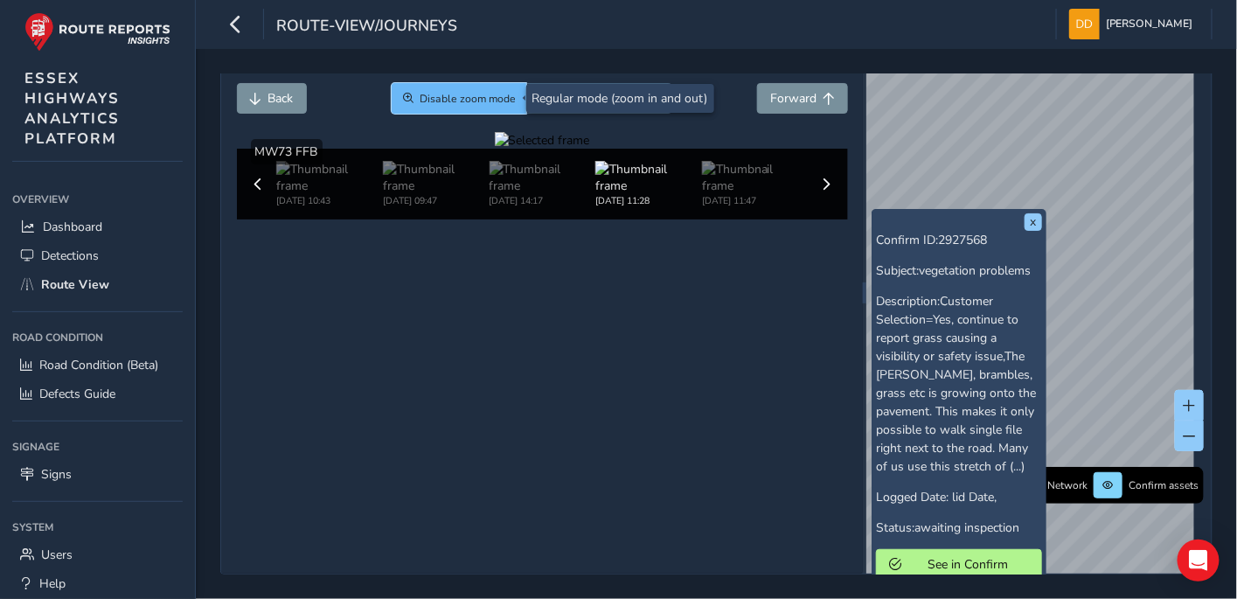
click at [406, 94] on span "Zoom" at bounding box center [408, 98] width 10 height 10
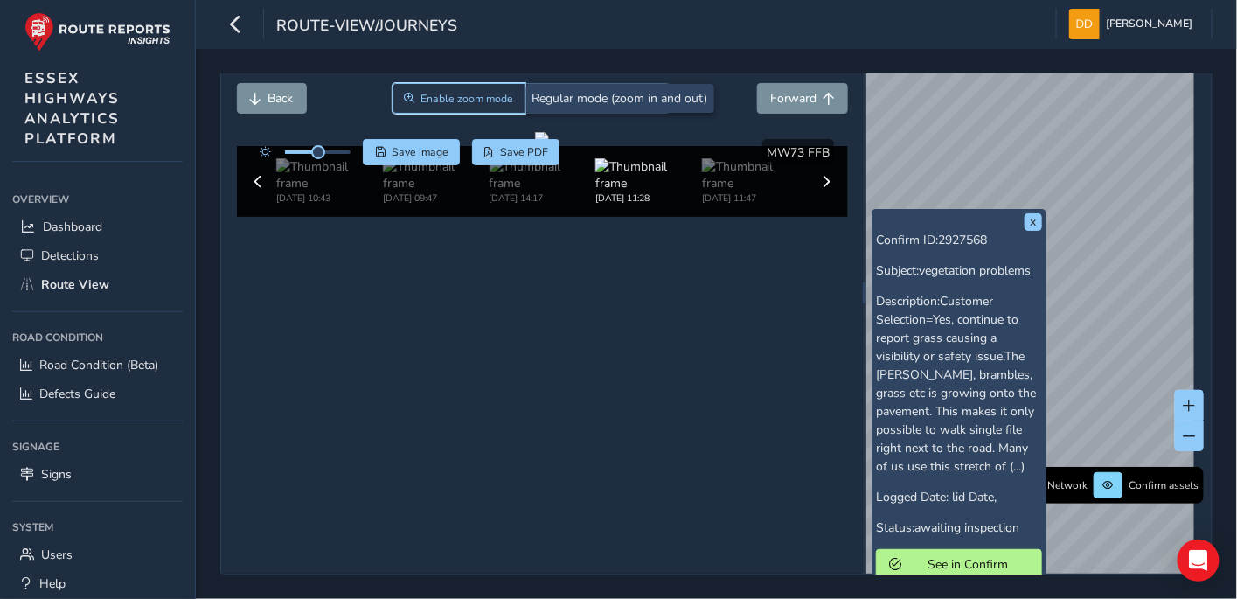
click at [406, 94] on span "Zoom" at bounding box center [409, 98] width 10 height 10
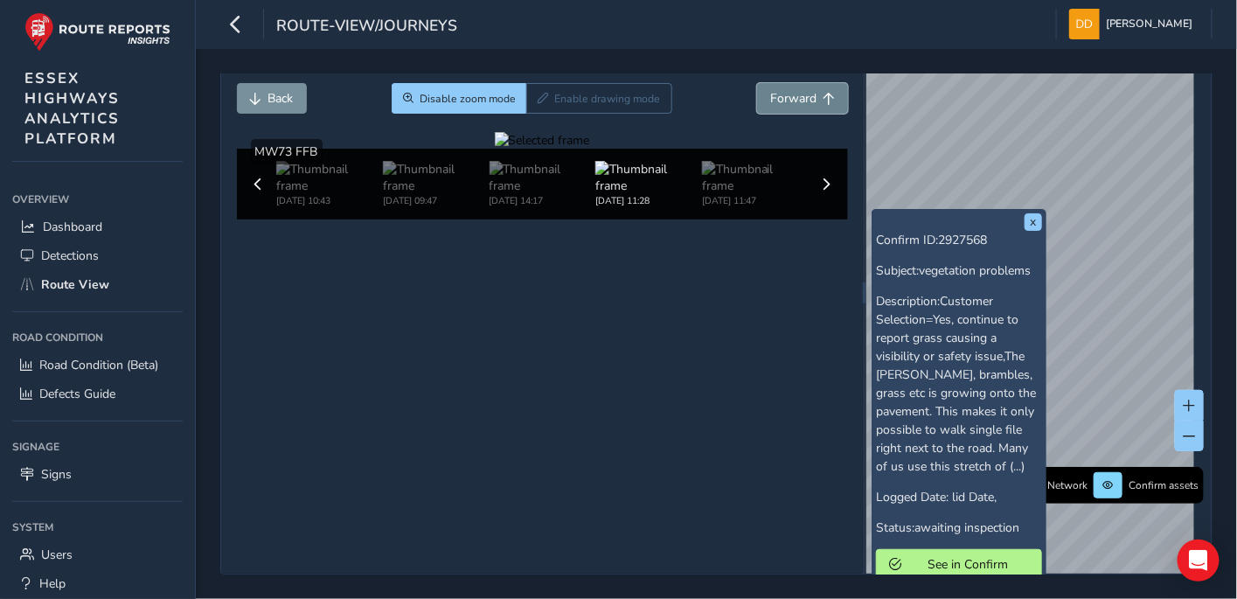
click at [770, 99] on span "Forward" at bounding box center [793, 98] width 46 height 17
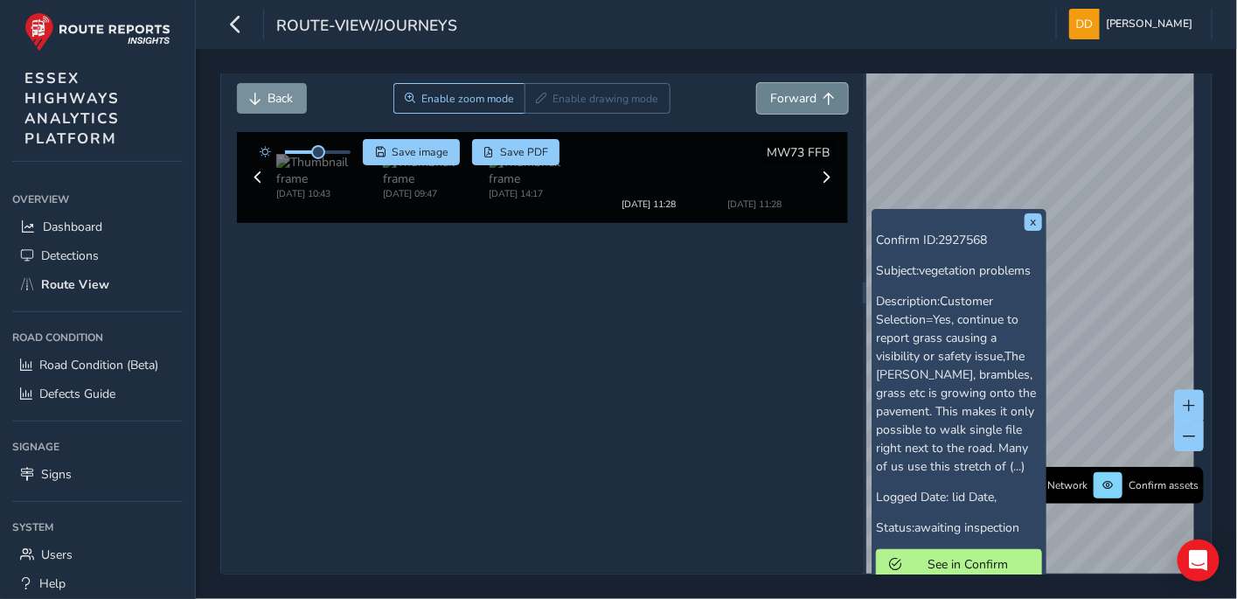
click at [770, 99] on span "Forward" at bounding box center [793, 98] width 46 height 17
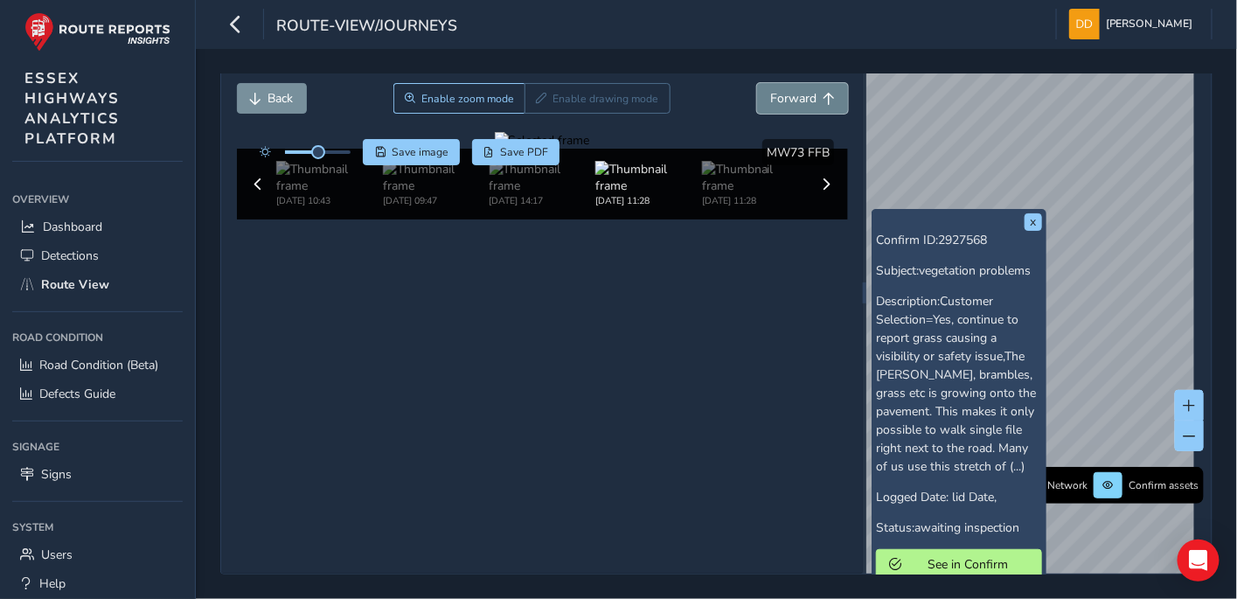
click at [770, 99] on span "Forward" at bounding box center [793, 98] width 46 height 17
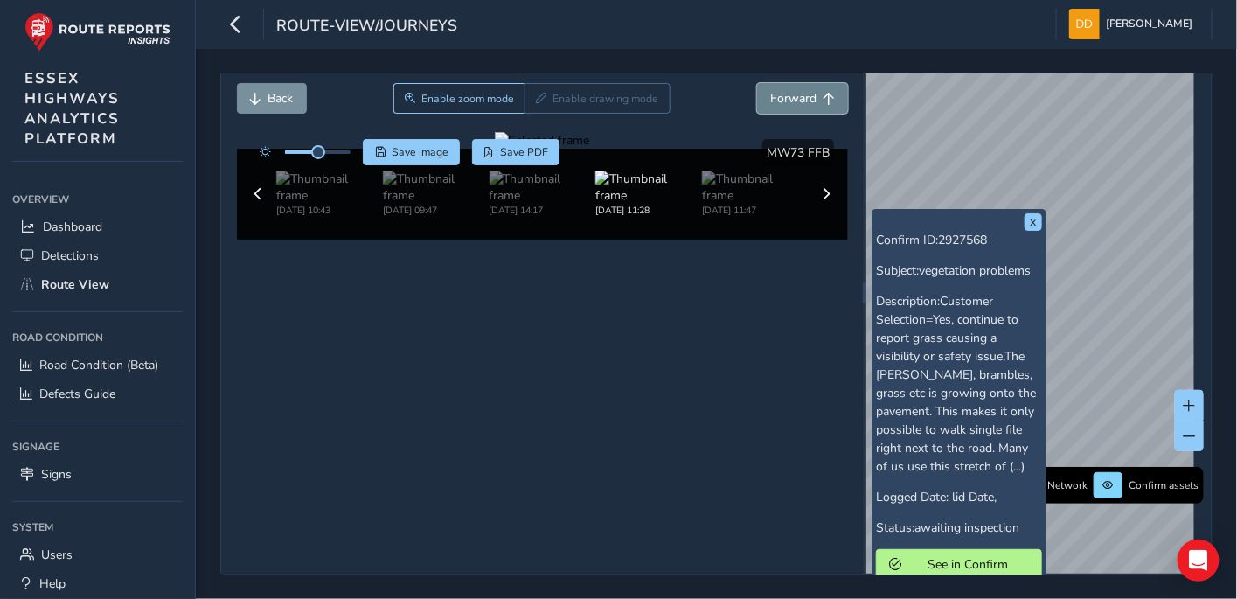
click at [770, 99] on span "Forward" at bounding box center [793, 98] width 46 height 17
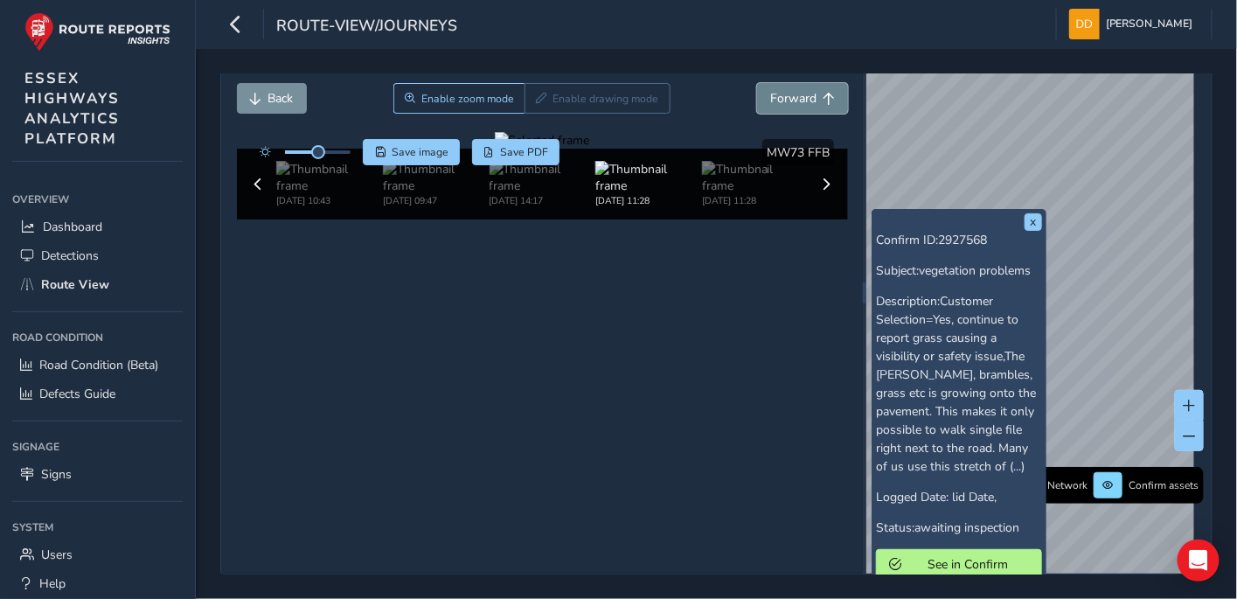
click at [770, 99] on span "Forward" at bounding box center [793, 98] width 46 height 17
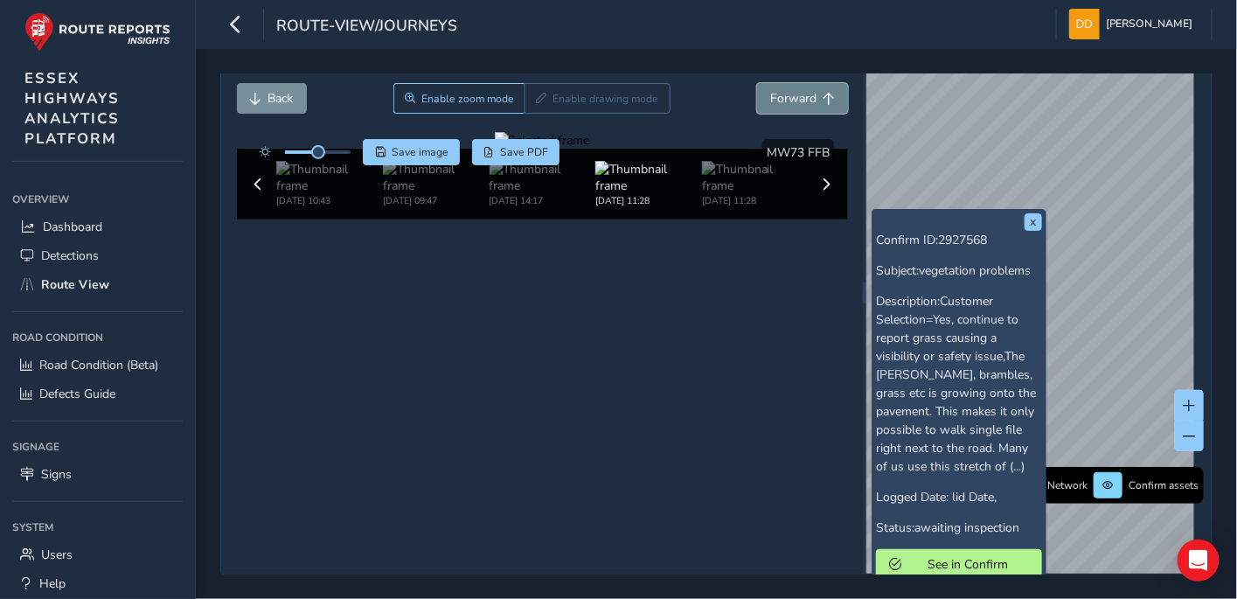
click at [770, 99] on span "Forward" at bounding box center [793, 98] width 46 height 17
